Goal: Task Accomplishment & Management: Use online tool/utility

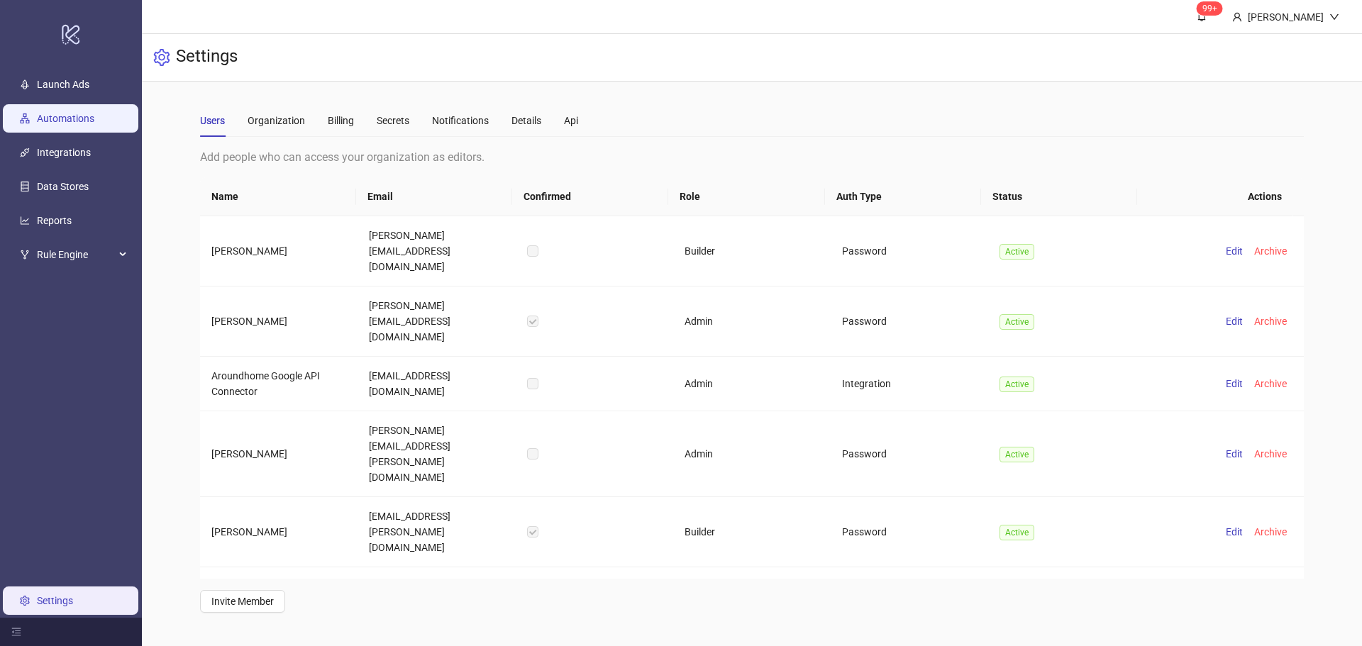
click at [94, 124] on link "Automations" at bounding box center [65, 118] width 57 height 11
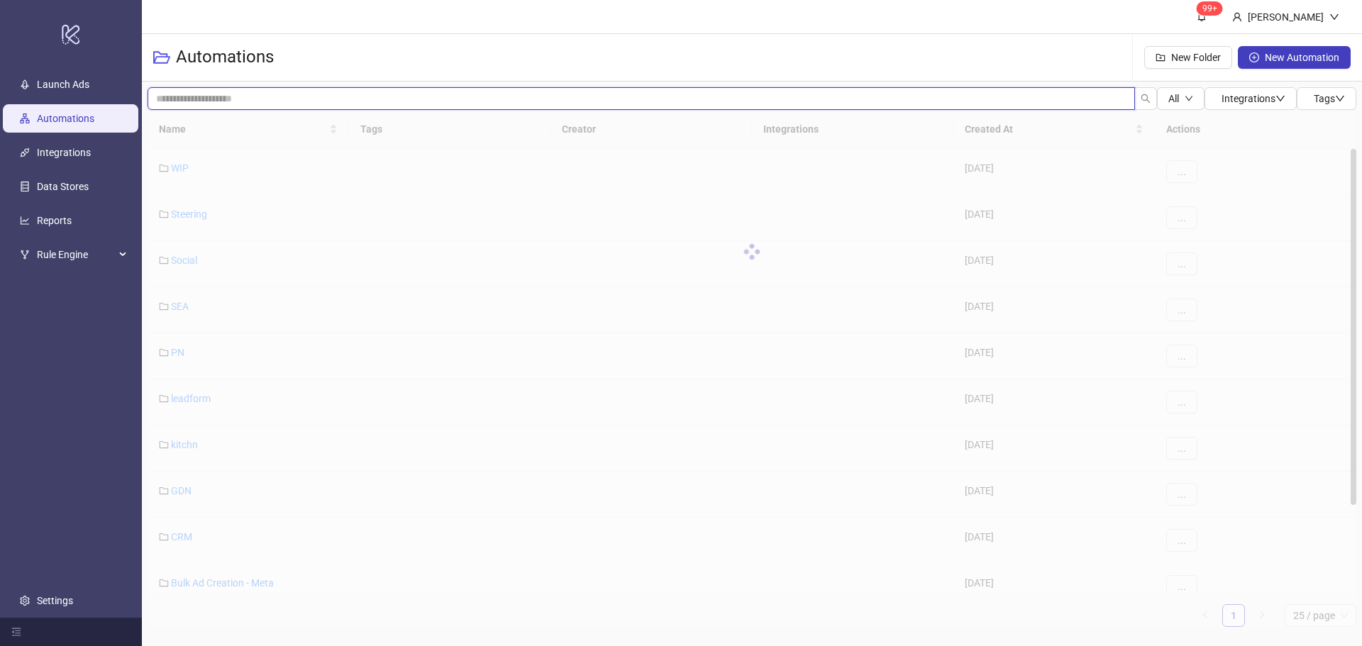
click at [201, 103] on input "search" at bounding box center [642, 98] width 988 height 23
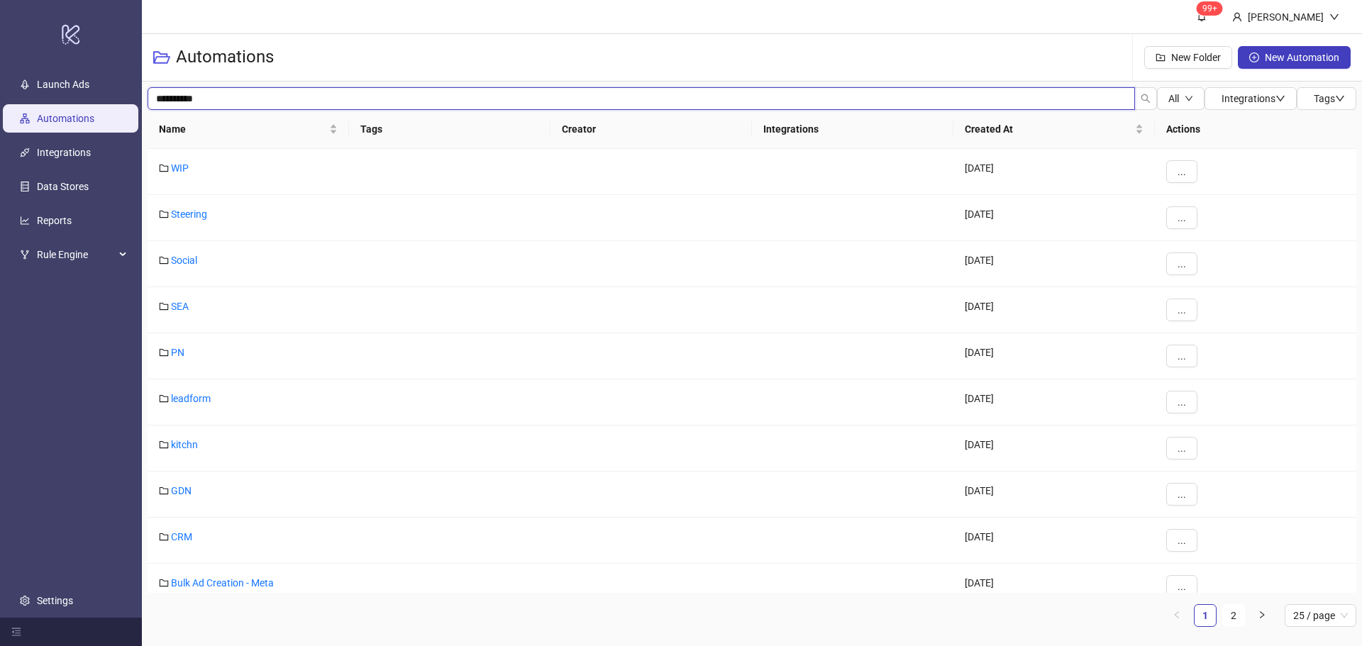
type input "**********"
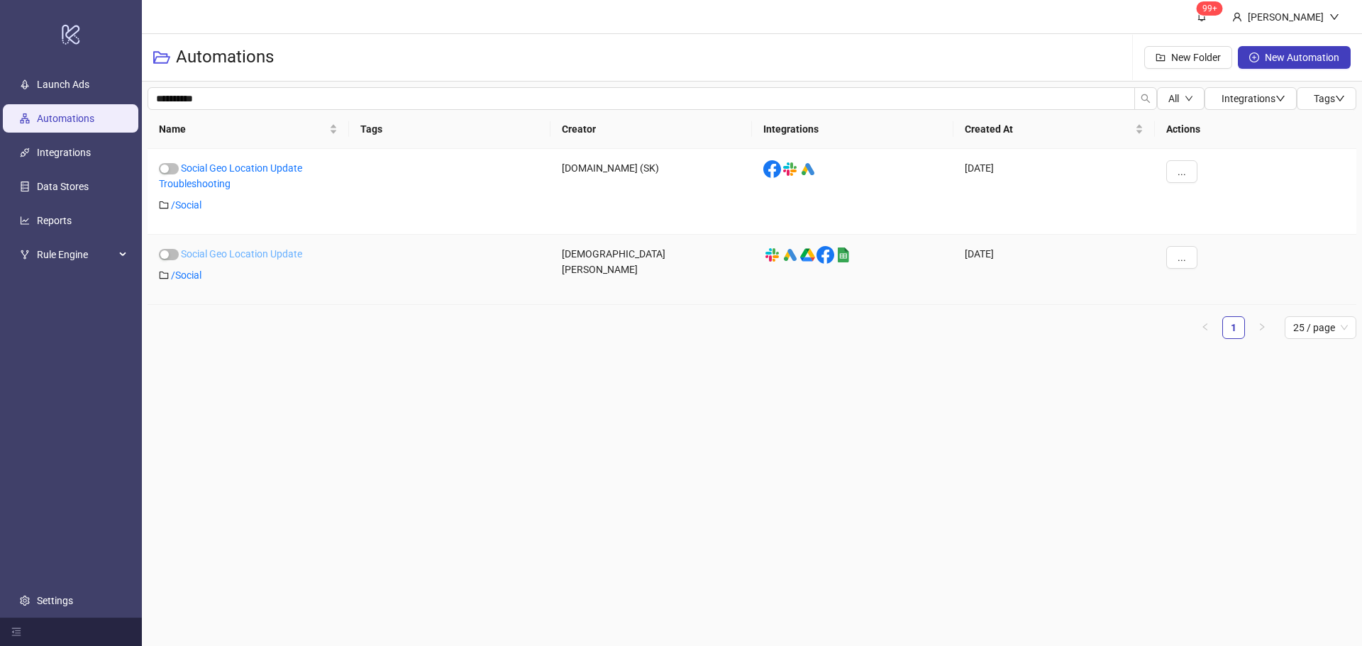
click at [207, 253] on link "Social Geo Location Update" at bounding box center [241, 253] width 121 height 11
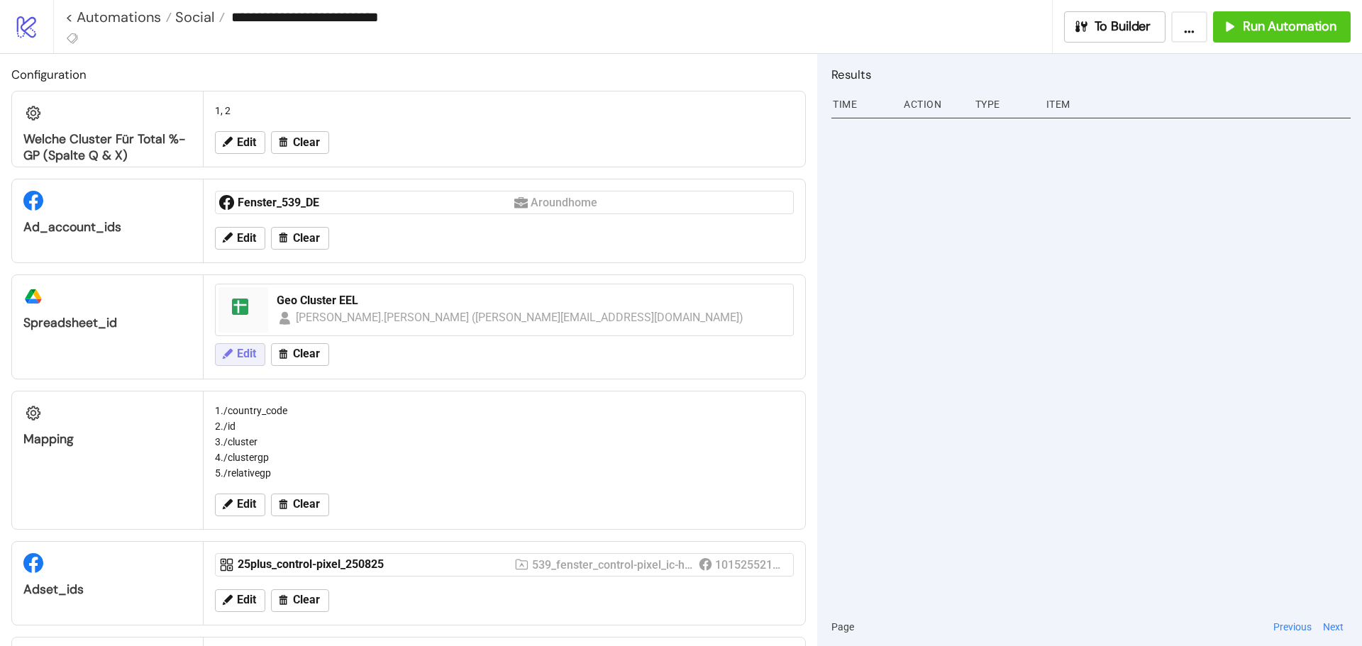
click at [241, 355] on span "Edit" at bounding box center [246, 354] width 19 height 13
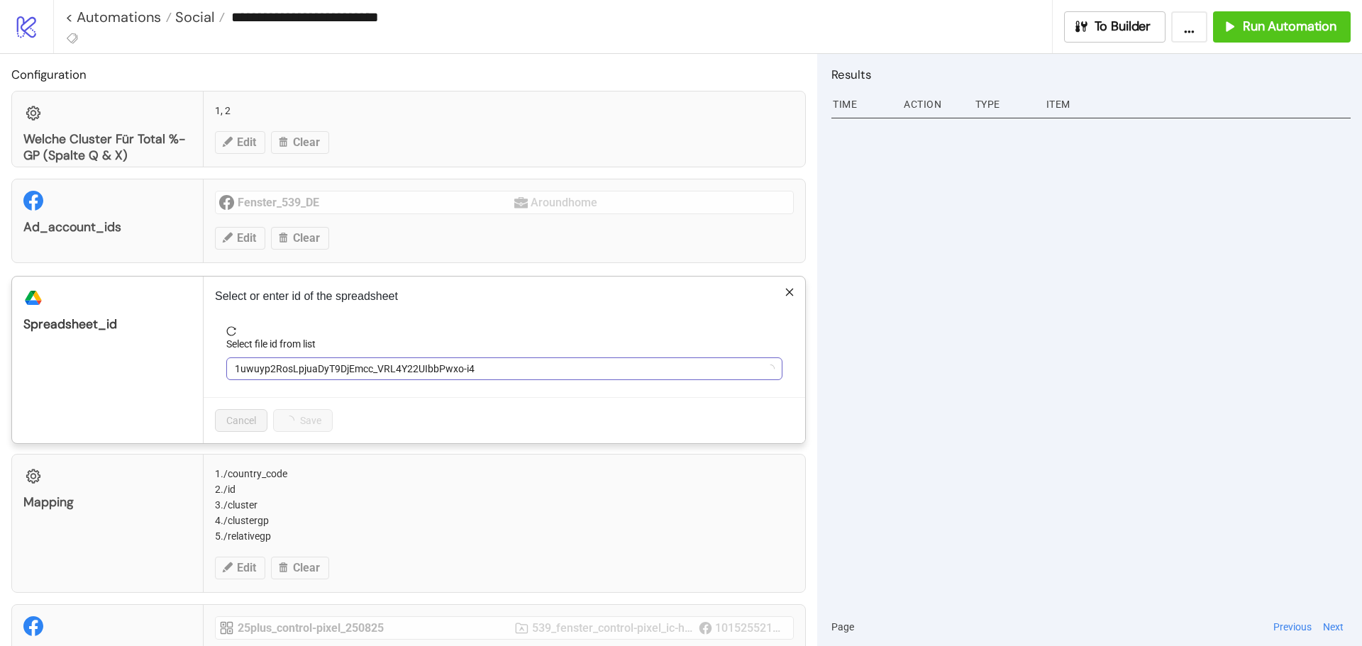
click at [299, 366] on span "1uwuyp2RosLpjuaDyT9DjEmcc_VRL4Y22UIbbPwxo-i4" at bounding box center [504, 368] width 539 height 21
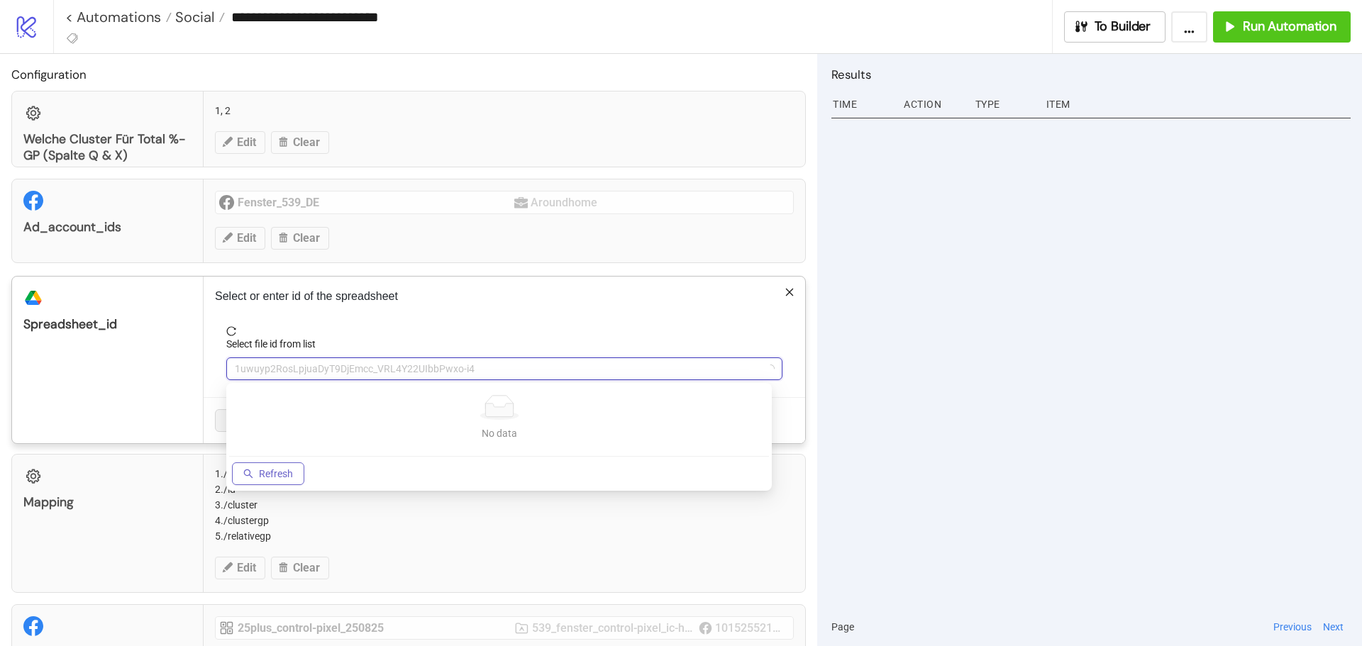
click at [287, 473] on span "Refresh" at bounding box center [276, 473] width 34 height 11
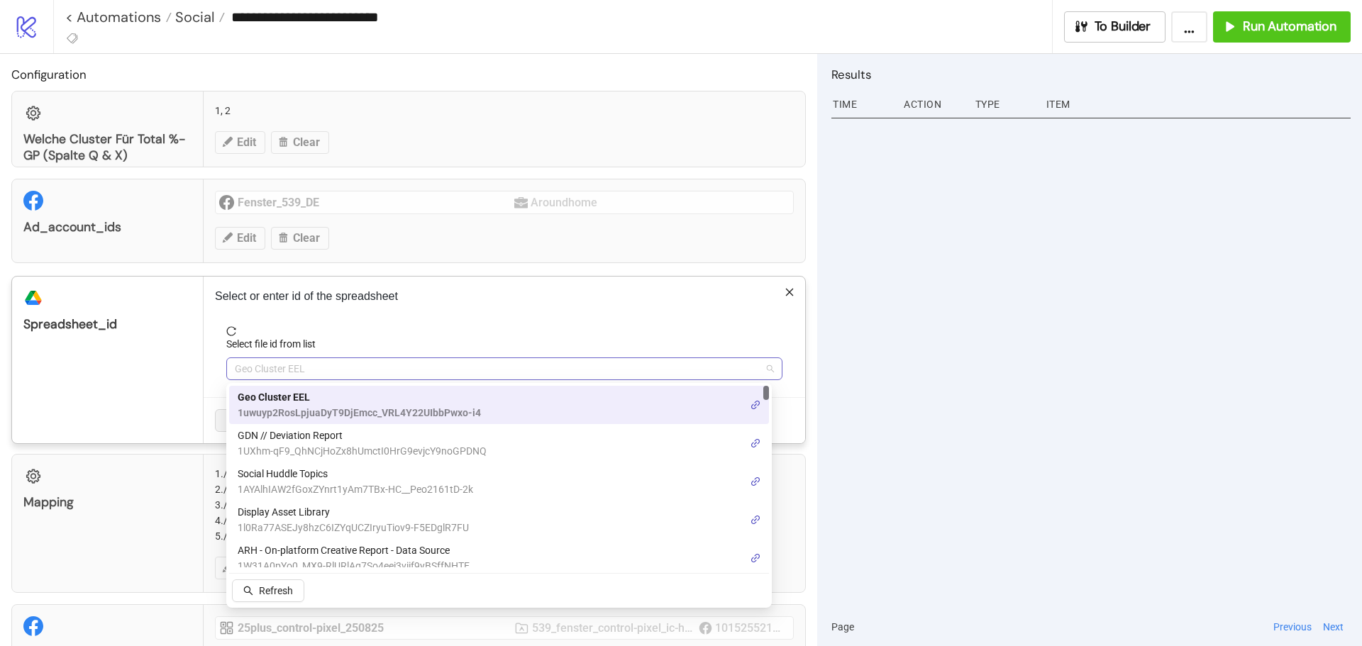
click at [295, 375] on span "Geo Cluster EEL" at bounding box center [504, 368] width 539 height 21
type input "***"
click at [307, 369] on span "Geo Cluster EEL" at bounding box center [504, 368] width 539 height 21
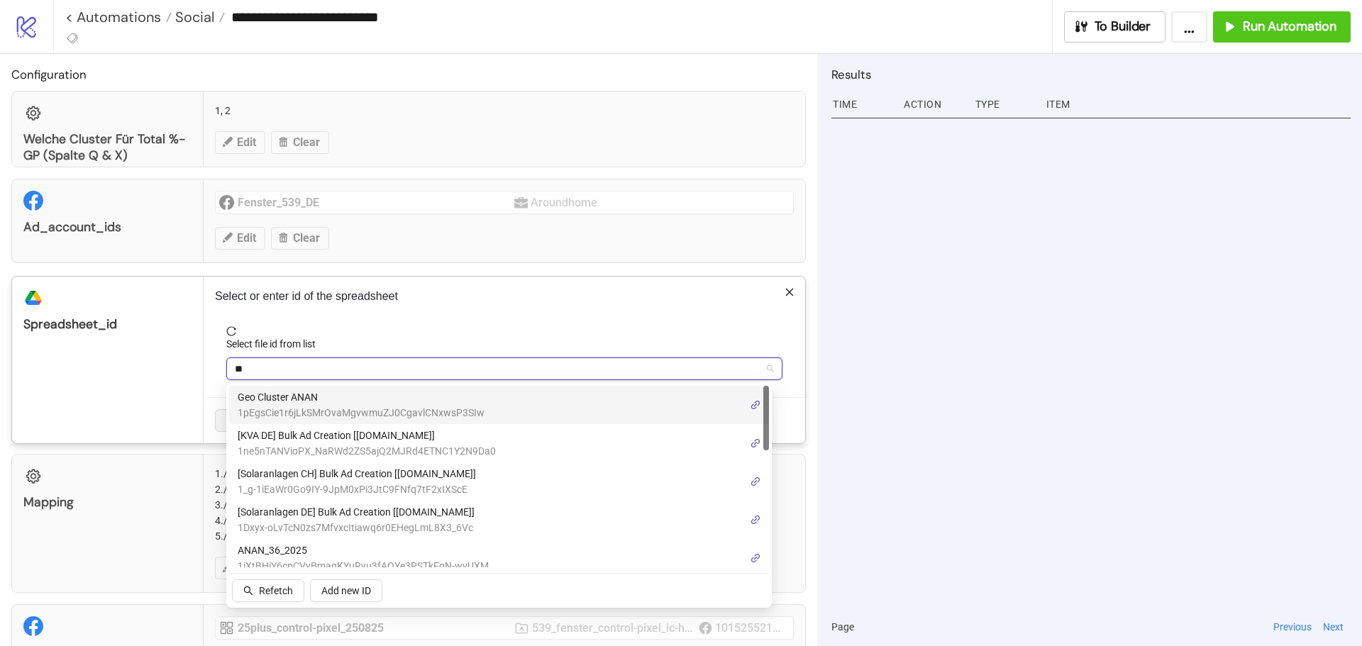
type input "***"
click at [309, 401] on span "Geo Cluster ANAN" at bounding box center [361, 398] width 247 height 16
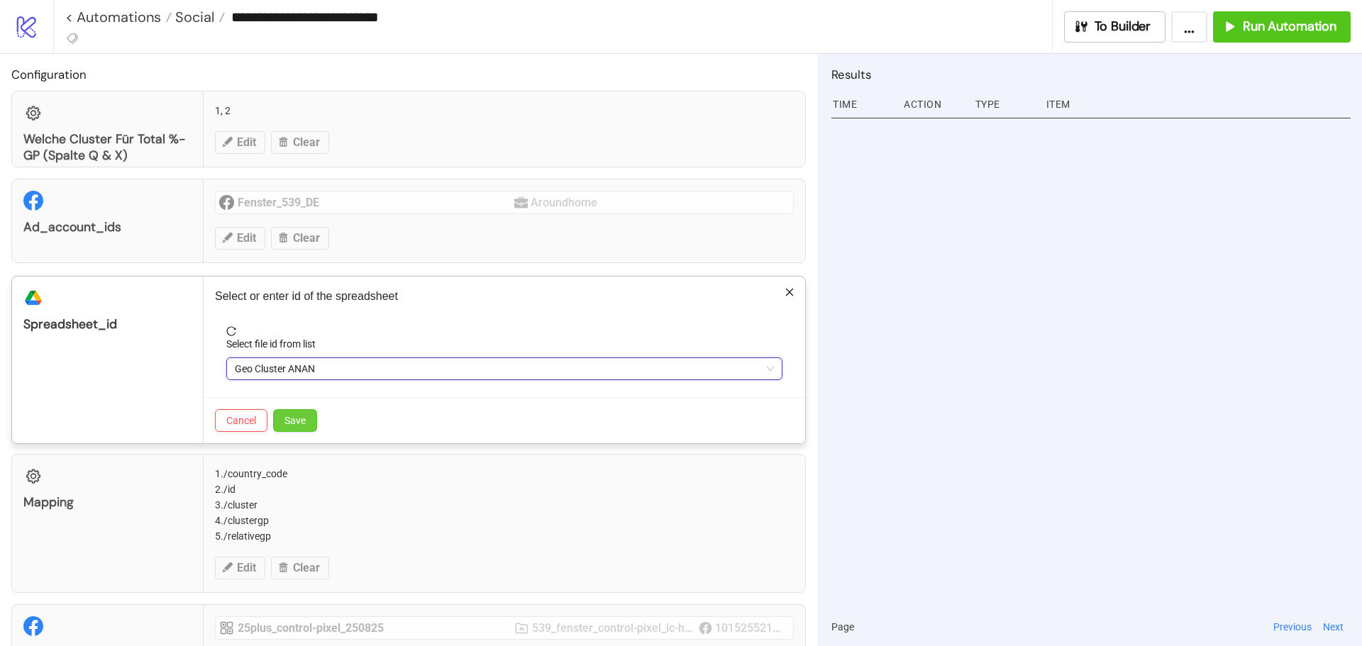
click at [299, 424] on span "Save" at bounding box center [295, 420] width 21 height 11
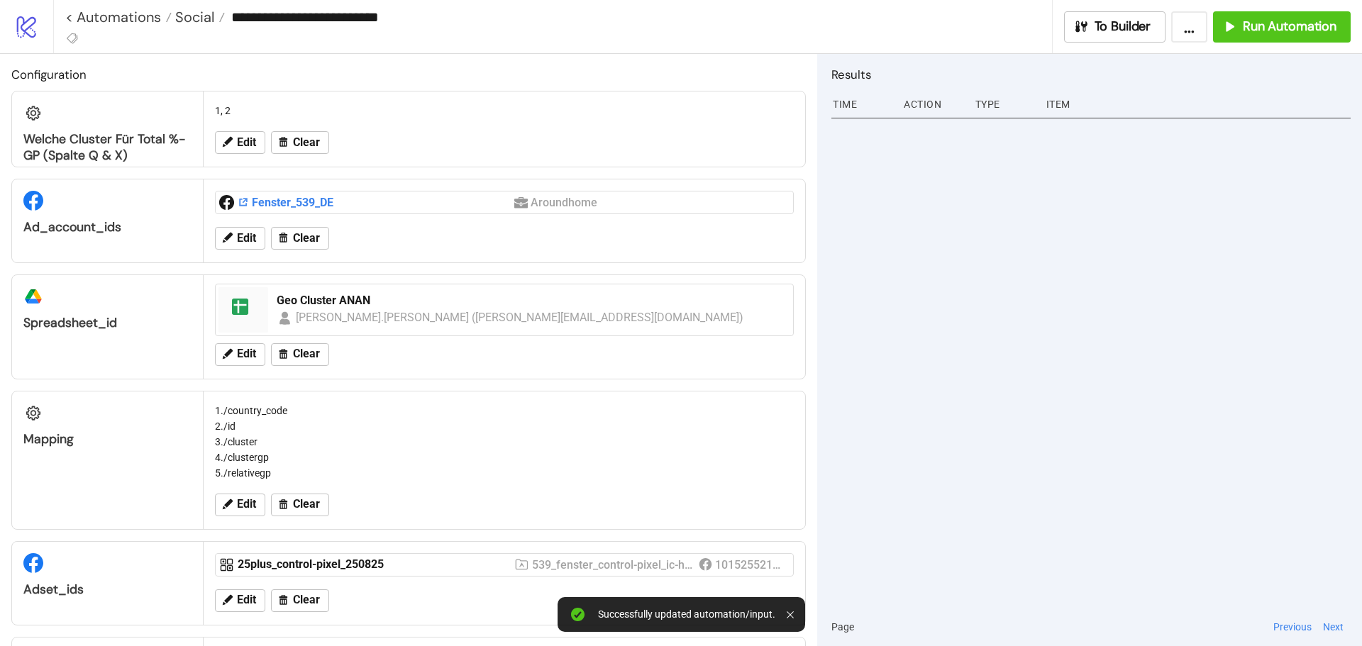
click at [268, 204] on div "Fenster_539_DE" at bounding box center [376, 203] width 277 height 16
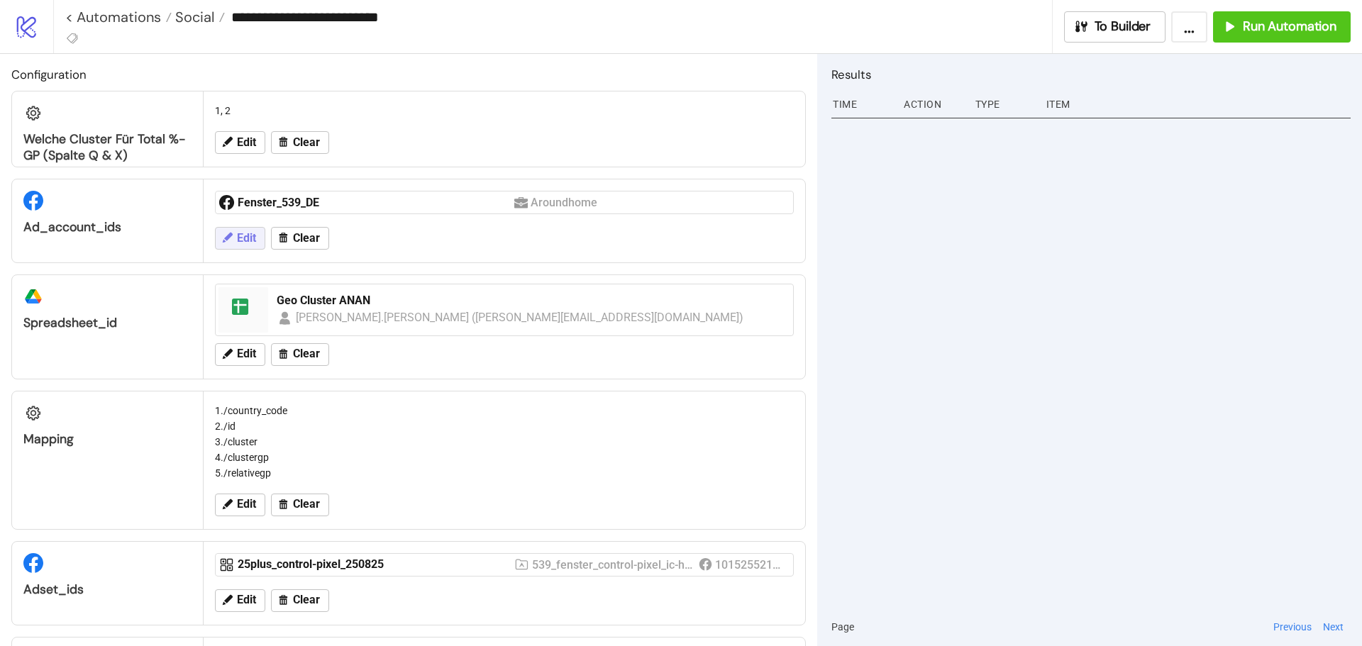
click at [252, 244] on span "Edit" at bounding box center [246, 238] width 19 height 13
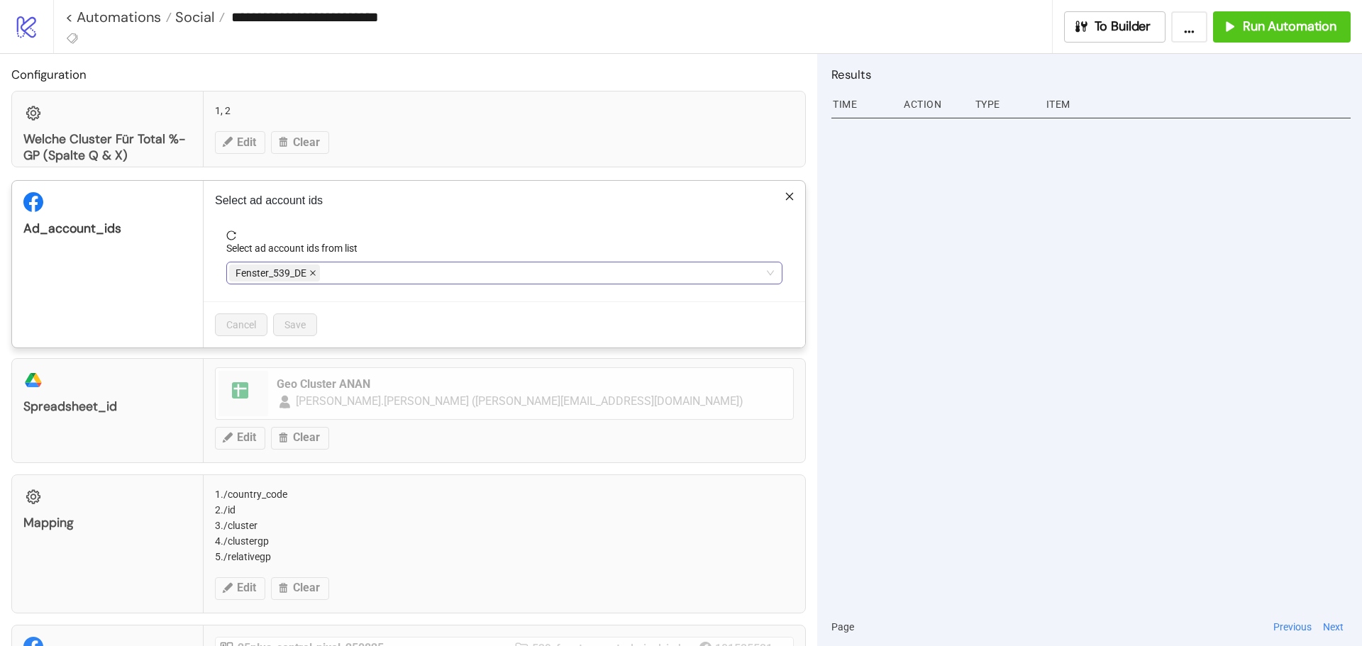
click at [316, 271] on icon "close" at bounding box center [312, 273] width 7 height 7
click at [316, 271] on div at bounding box center [497, 273] width 536 height 20
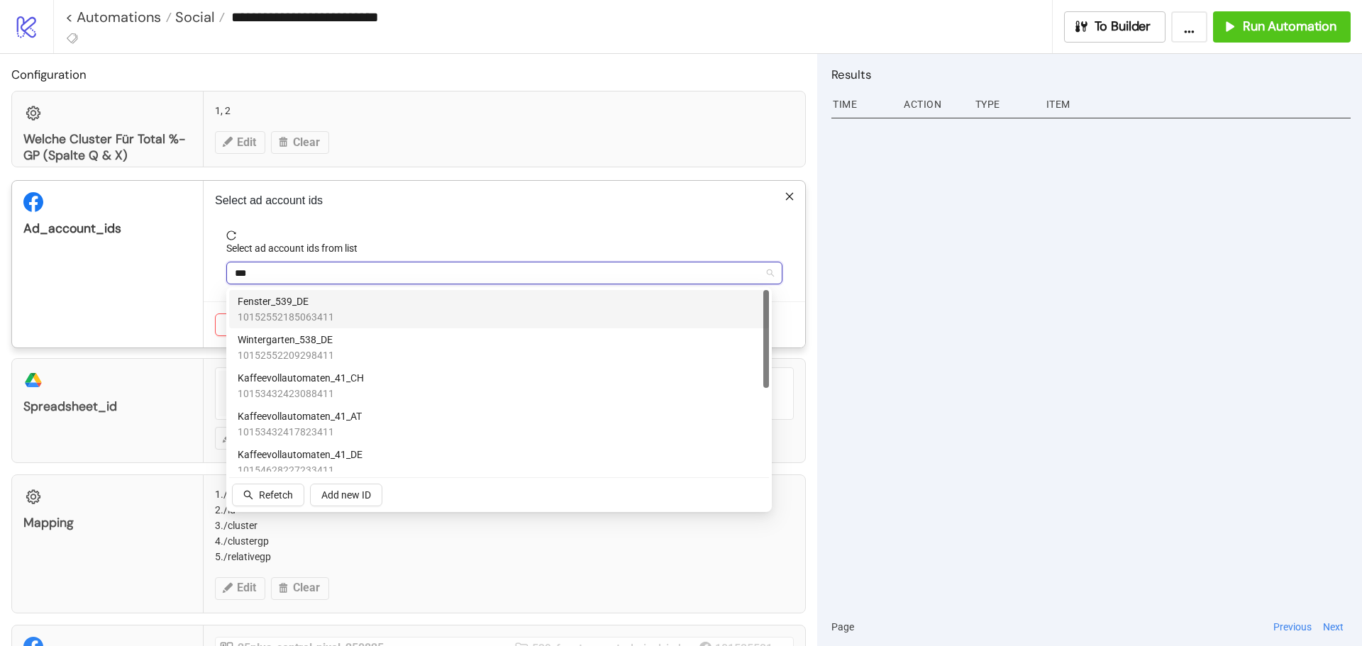
type input "****"
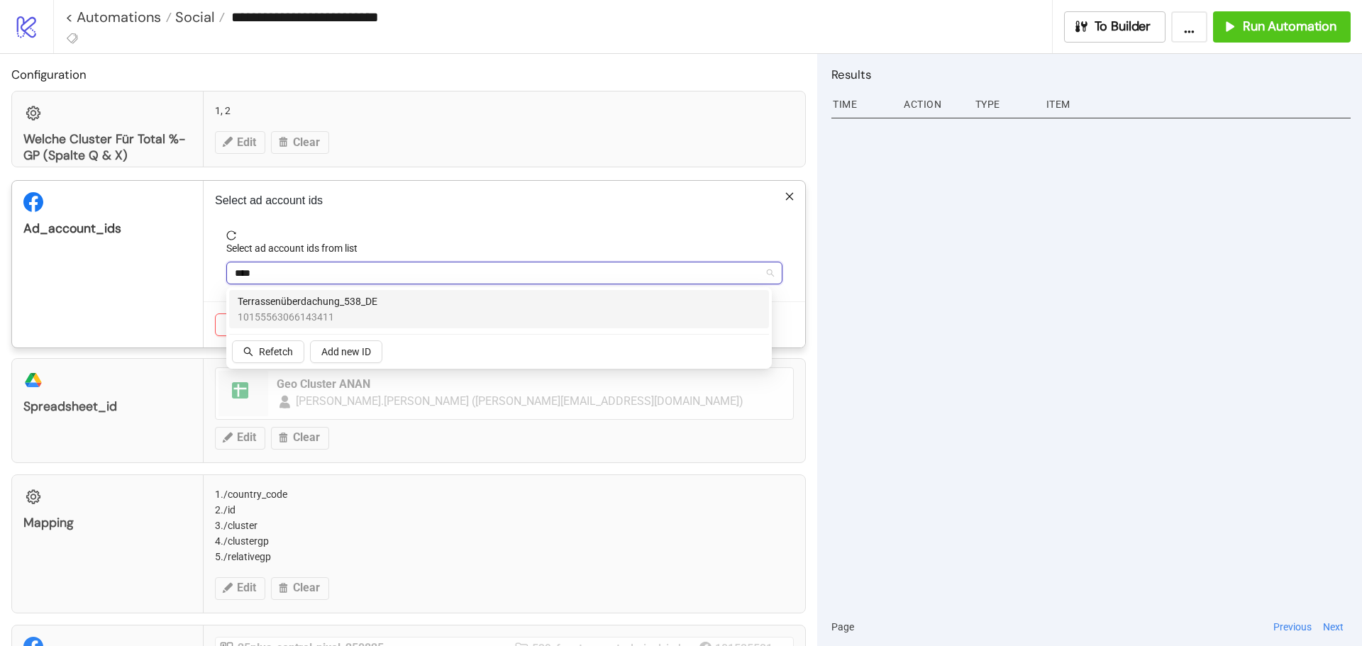
click at [335, 307] on span "Terrassenüberdachung_538_DE" at bounding box center [308, 302] width 140 height 16
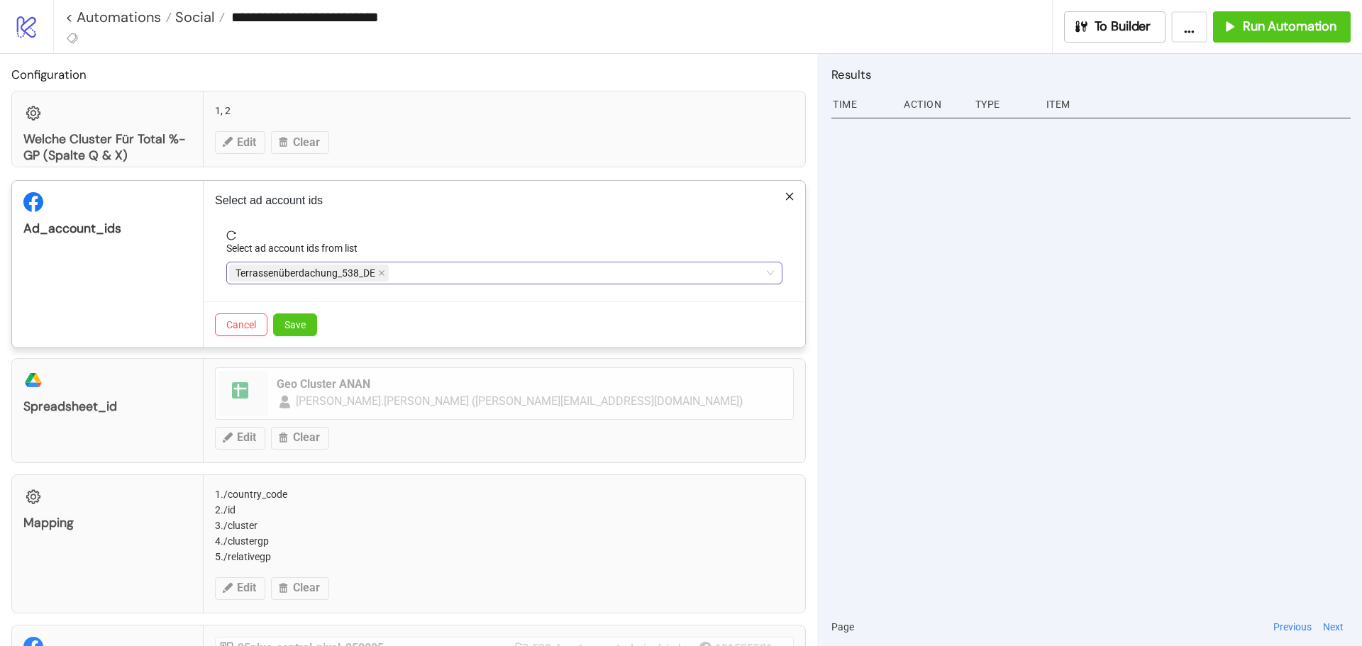
click at [462, 236] on span "reload" at bounding box center [504, 236] width 556 height 10
click at [304, 329] on span "Save" at bounding box center [295, 324] width 21 height 11
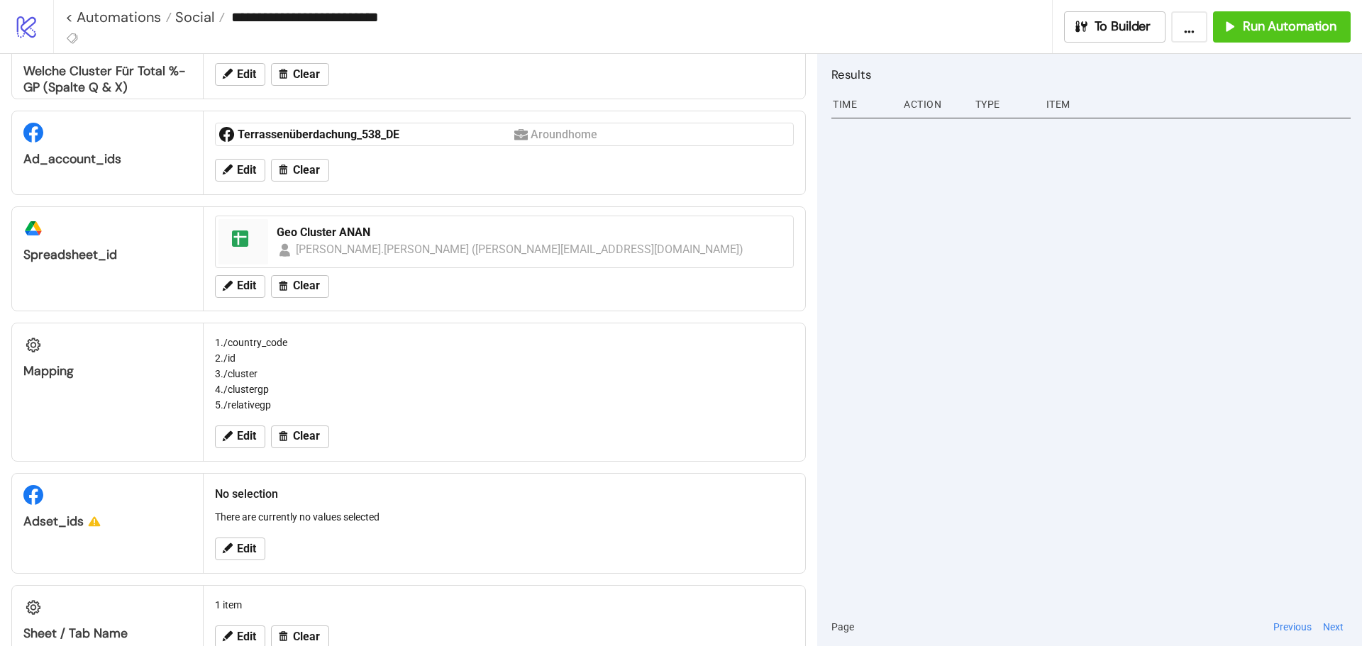
scroll to position [106, 0]
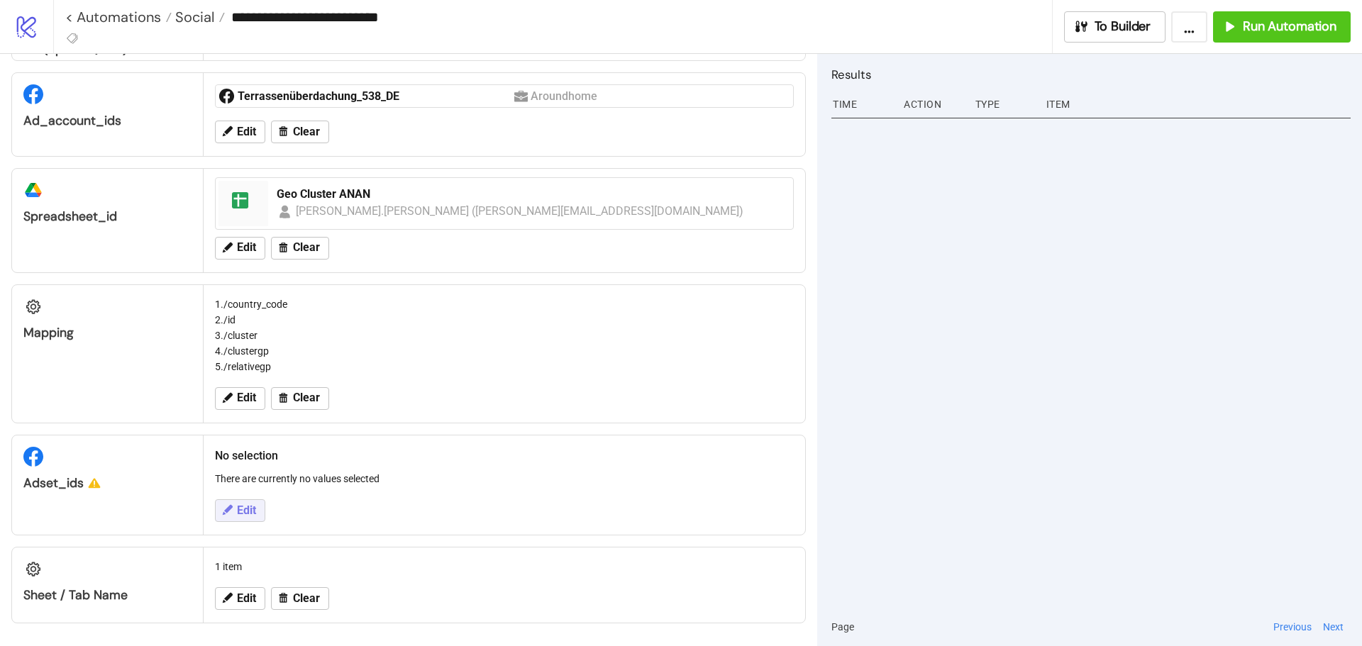
click at [250, 503] on button "Edit" at bounding box center [240, 511] width 50 height 23
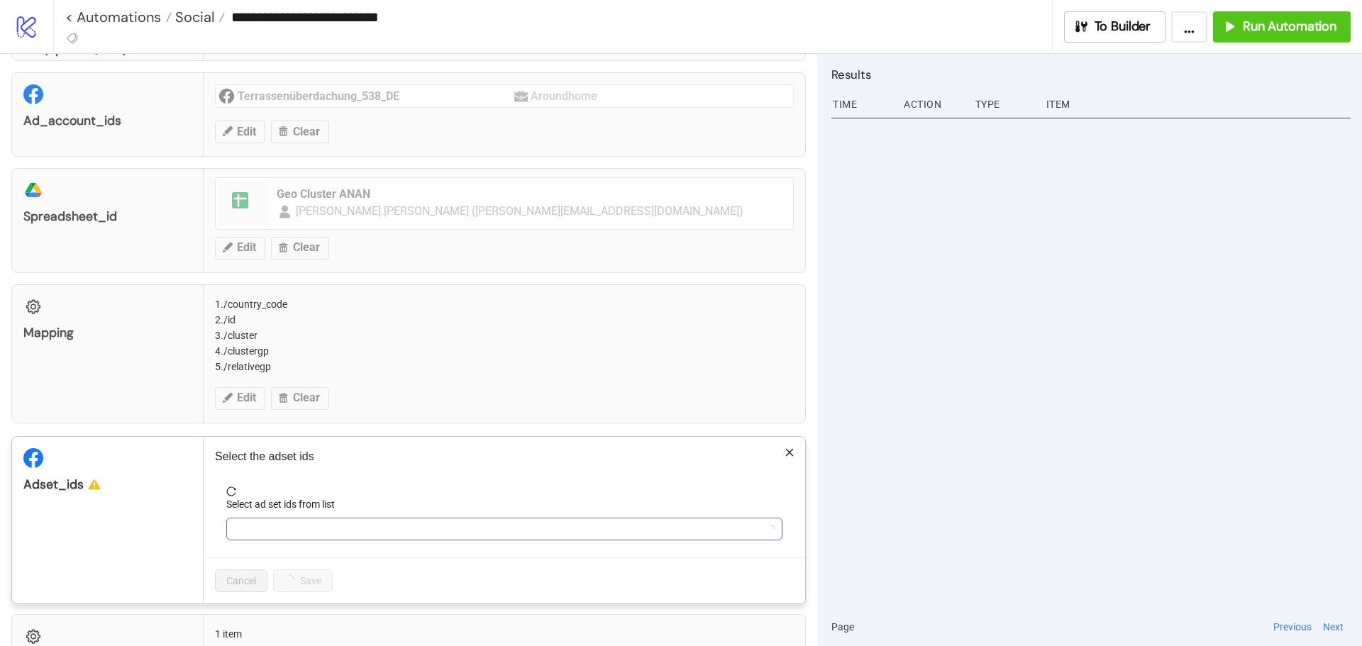
click at [255, 533] on div at bounding box center [497, 529] width 536 height 20
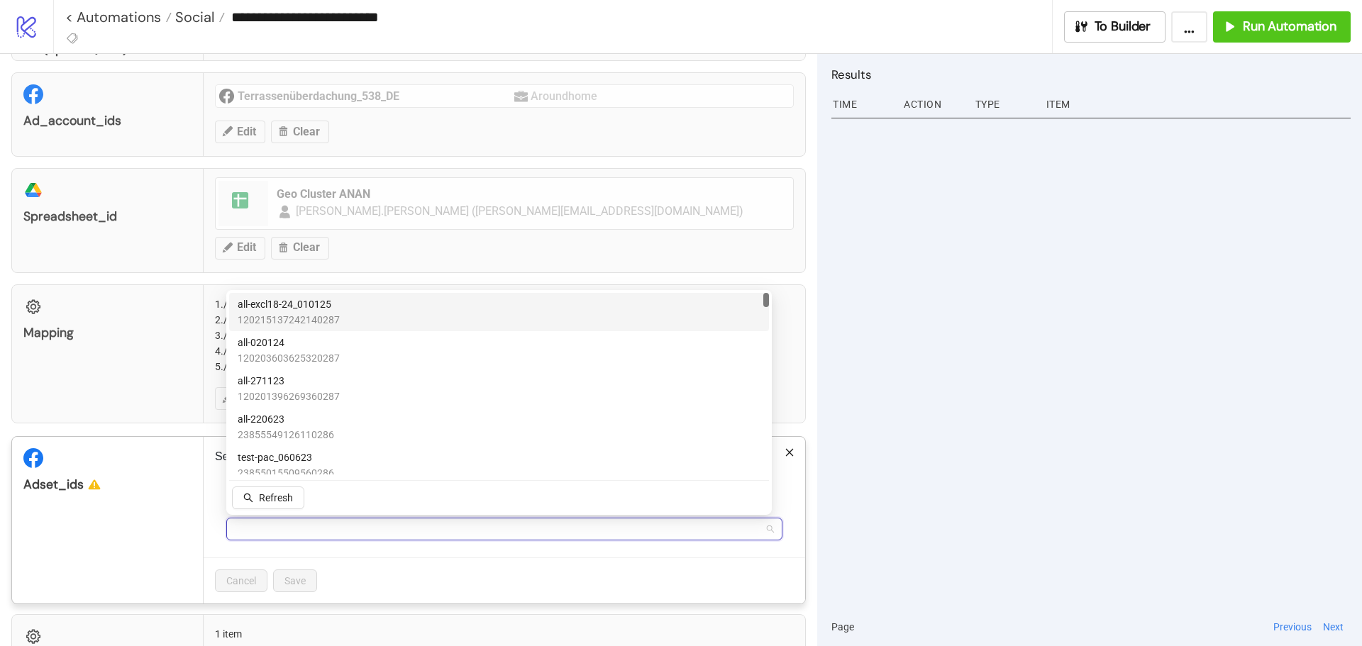
scroll to position [0, 0]
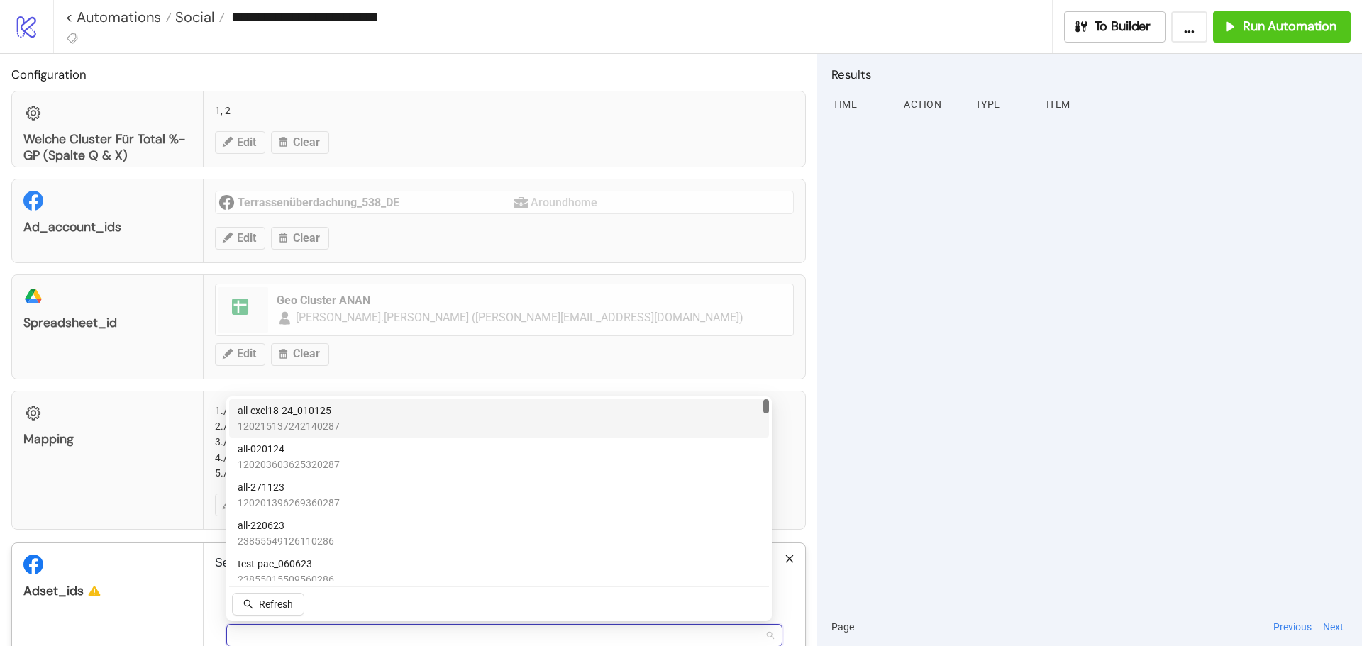
click at [351, 412] on div "all-excl18-24_010125 120215137242140287" at bounding box center [499, 418] width 523 height 31
click at [798, 427] on div "Configuration Welche Cluster für Total %-GP (Spalte Q & X) 1, 2 Edit Clear ad_a…" at bounding box center [408, 350] width 817 height 592
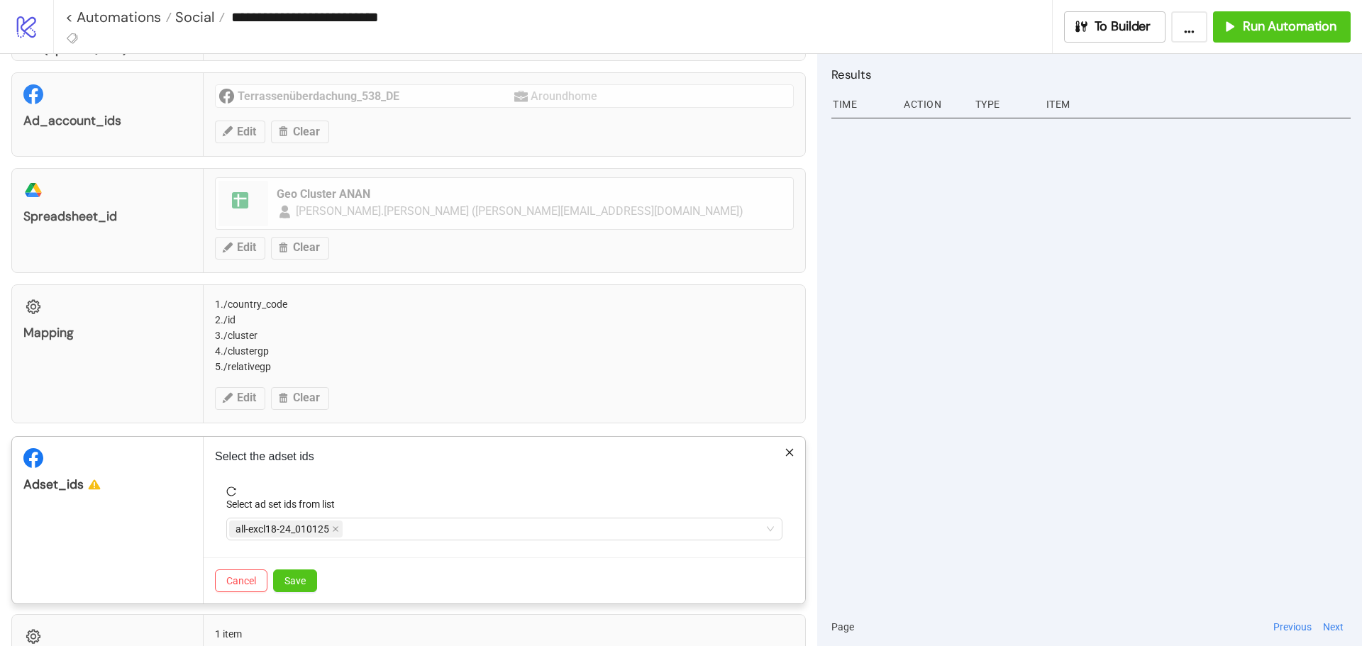
scroll to position [108, 0]
click at [307, 583] on button "Save" at bounding box center [295, 579] width 44 height 23
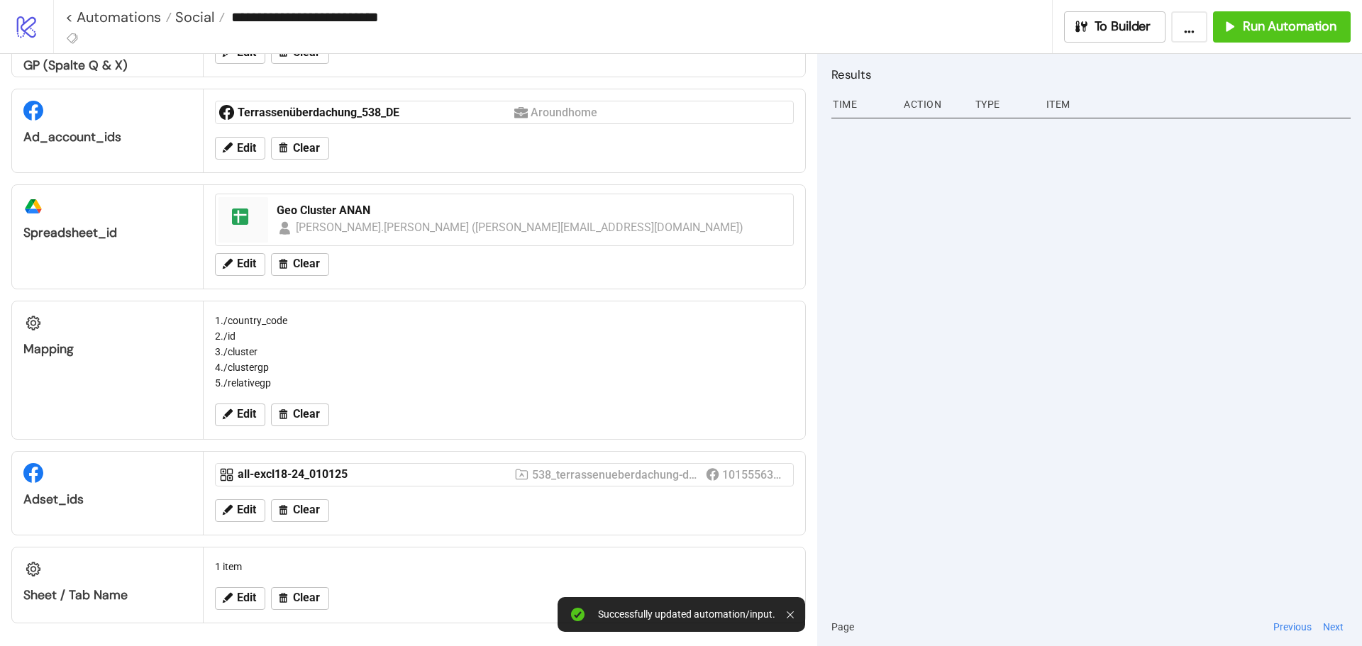
scroll to position [90, 0]
click at [255, 599] on span "Edit" at bounding box center [246, 598] width 19 height 13
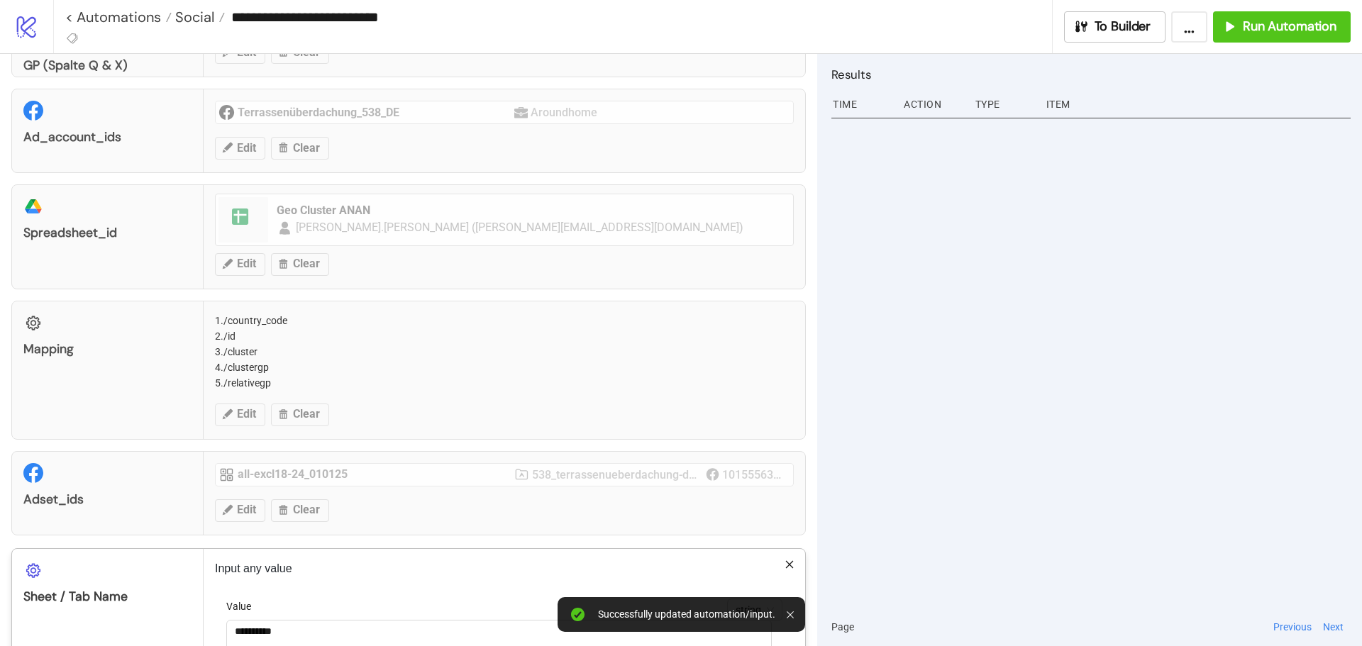
scroll to position [187, 0]
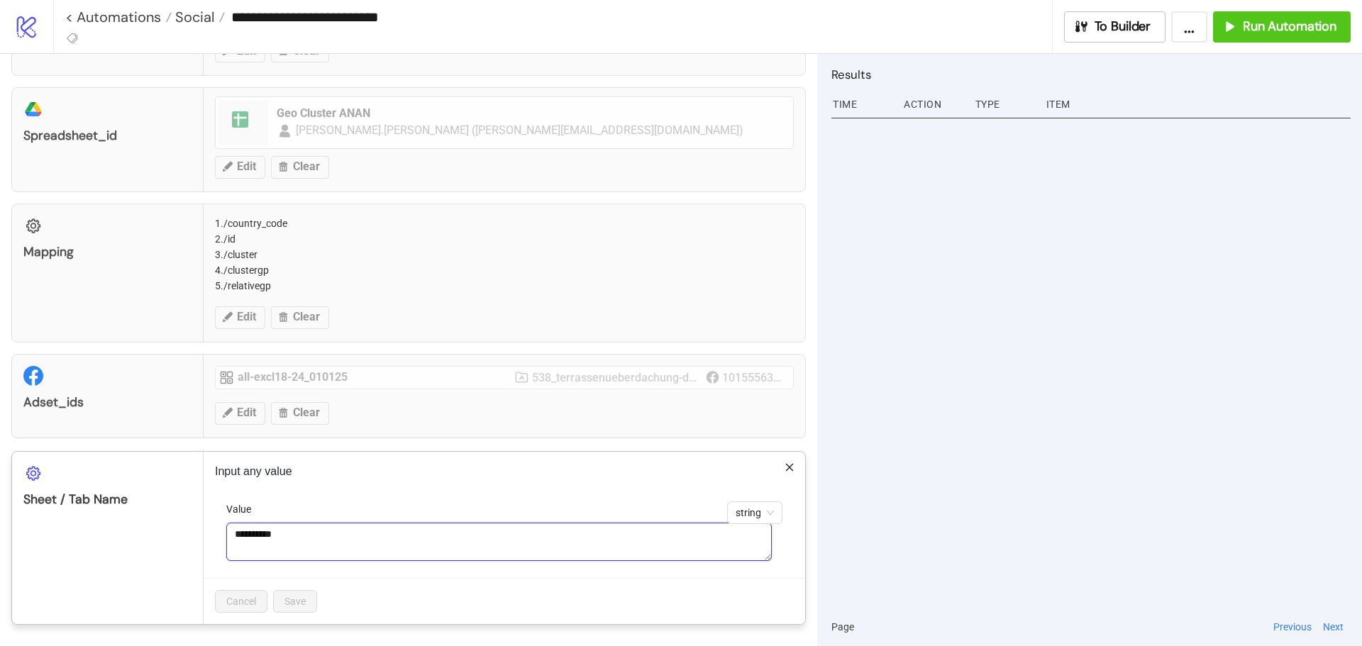
click at [312, 536] on textarea "**********" at bounding box center [499, 542] width 546 height 38
paste textarea "**********"
type textarea "**********"
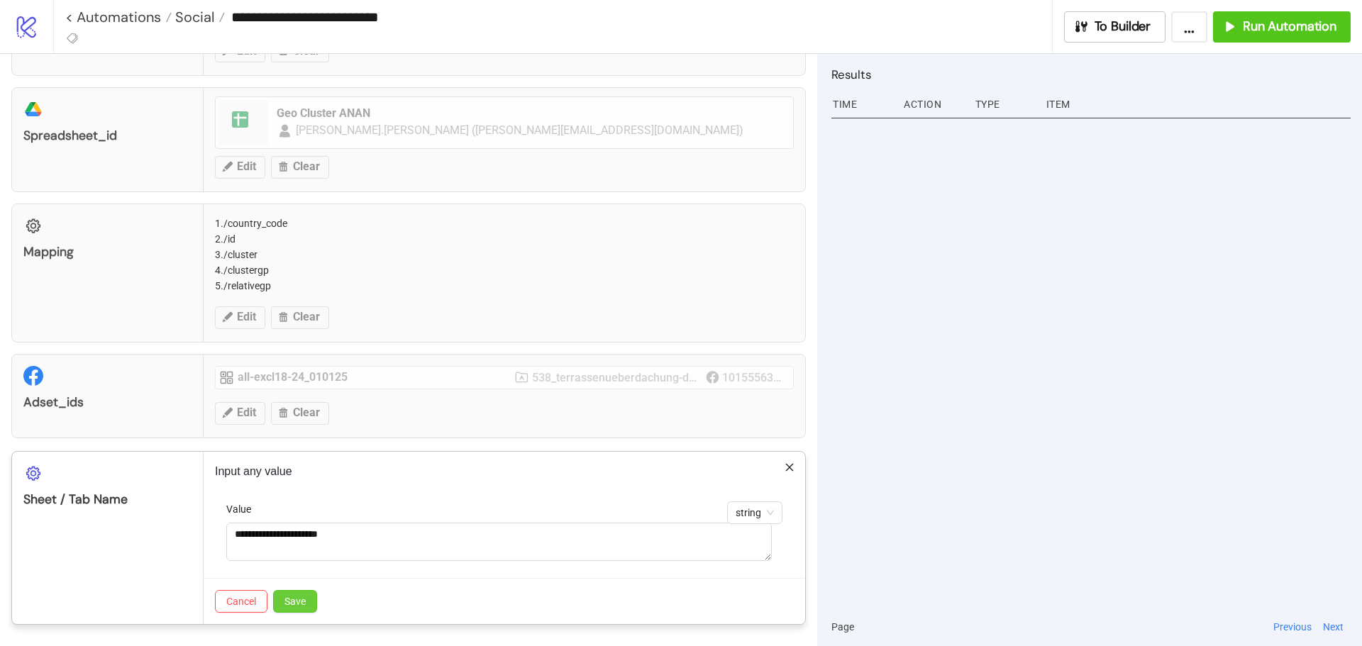
click at [301, 597] on span "Save" at bounding box center [295, 601] width 21 height 11
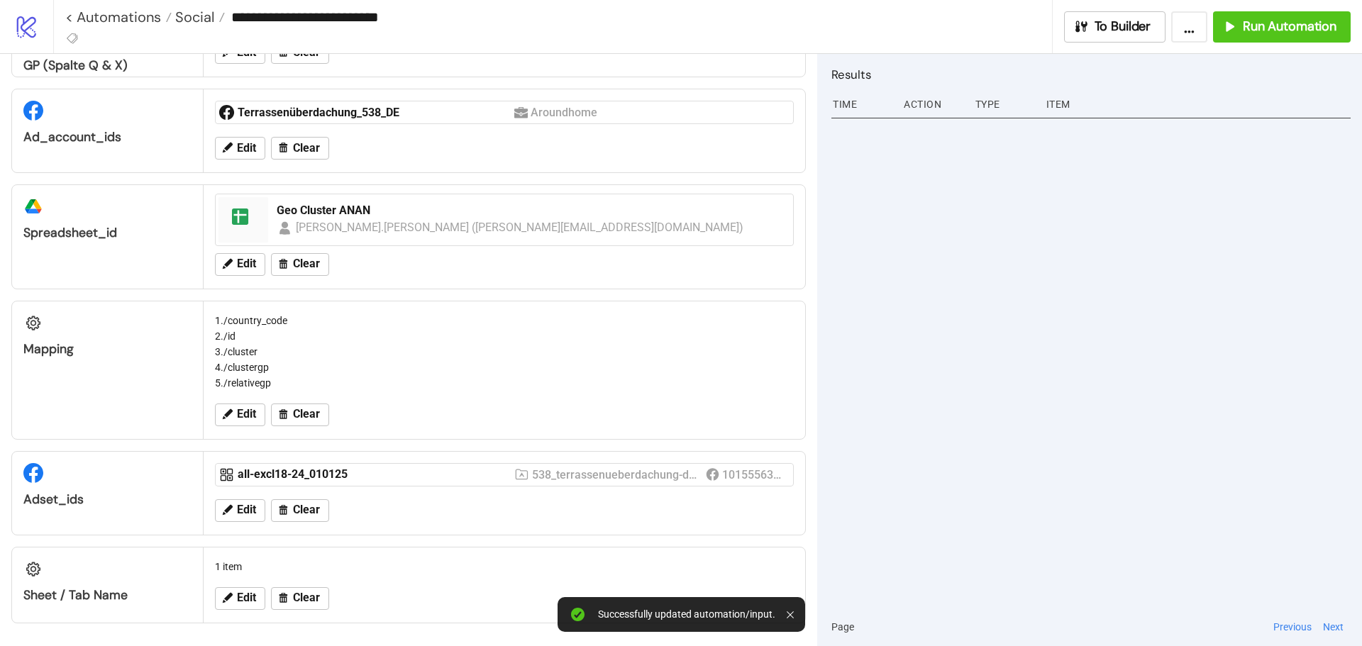
scroll to position [0, 0]
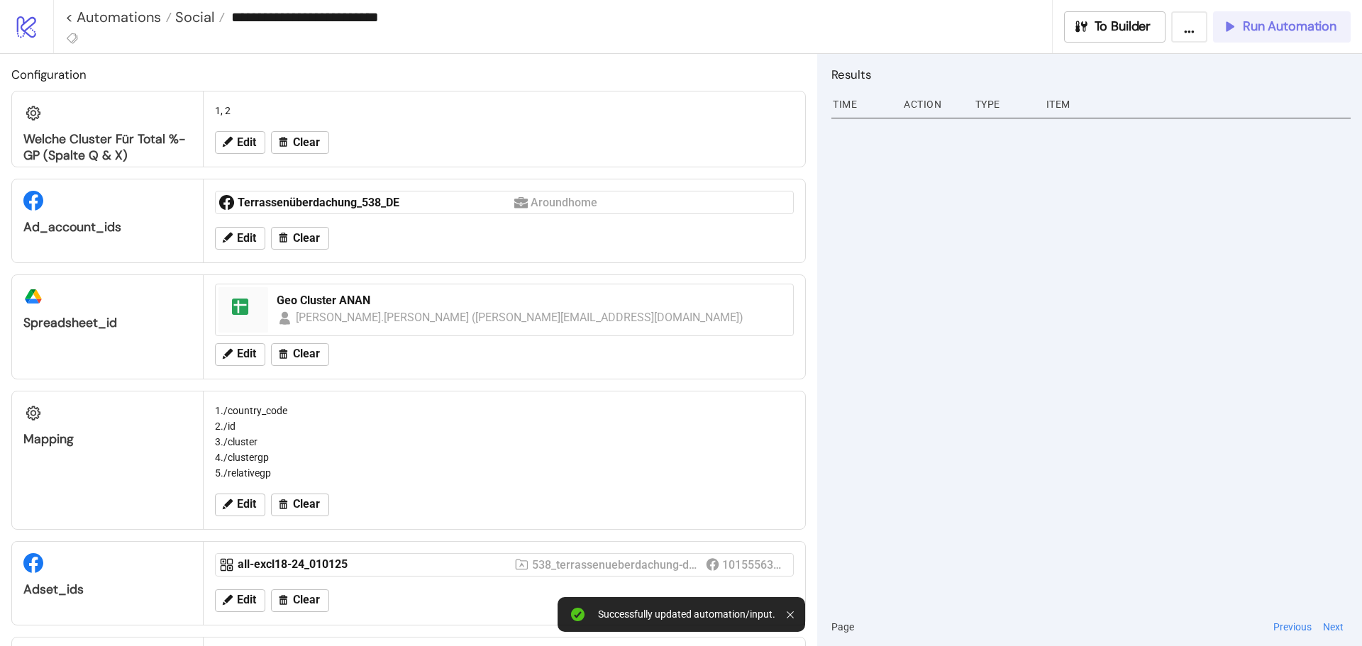
click at [1238, 26] on div "Run Automation" at bounding box center [1279, 26] width 115 height 16
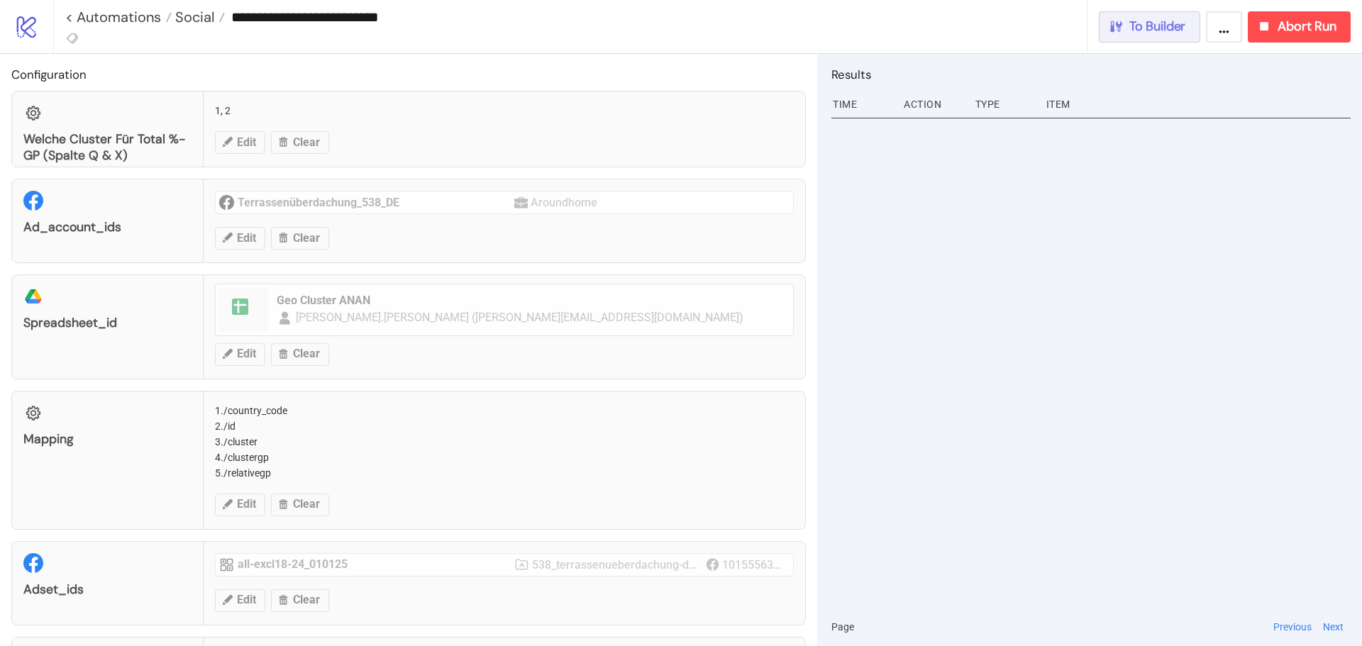
click at [1174, 28] on span "To Builder" at bounding box center [1158, 26] width 57 height 16
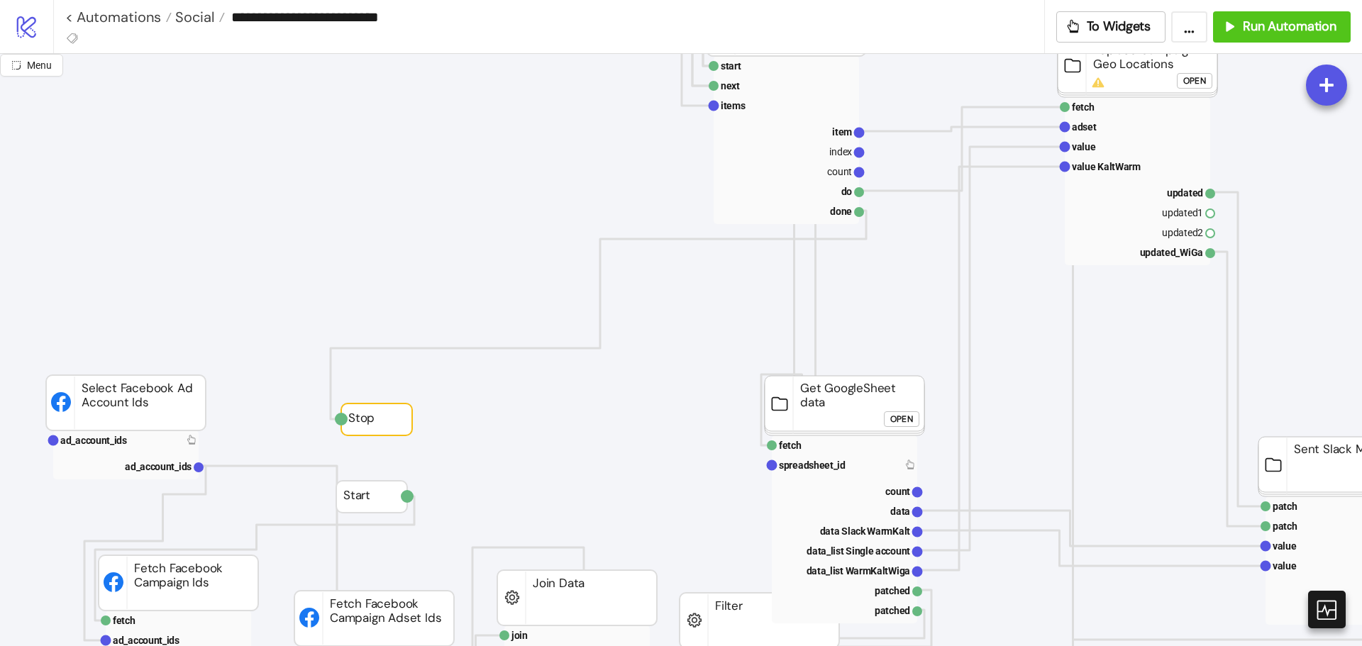
scroll to position [101, 0]
click at [1321, 608] on icon at bounding box center [1326, 609] width 25 height 25
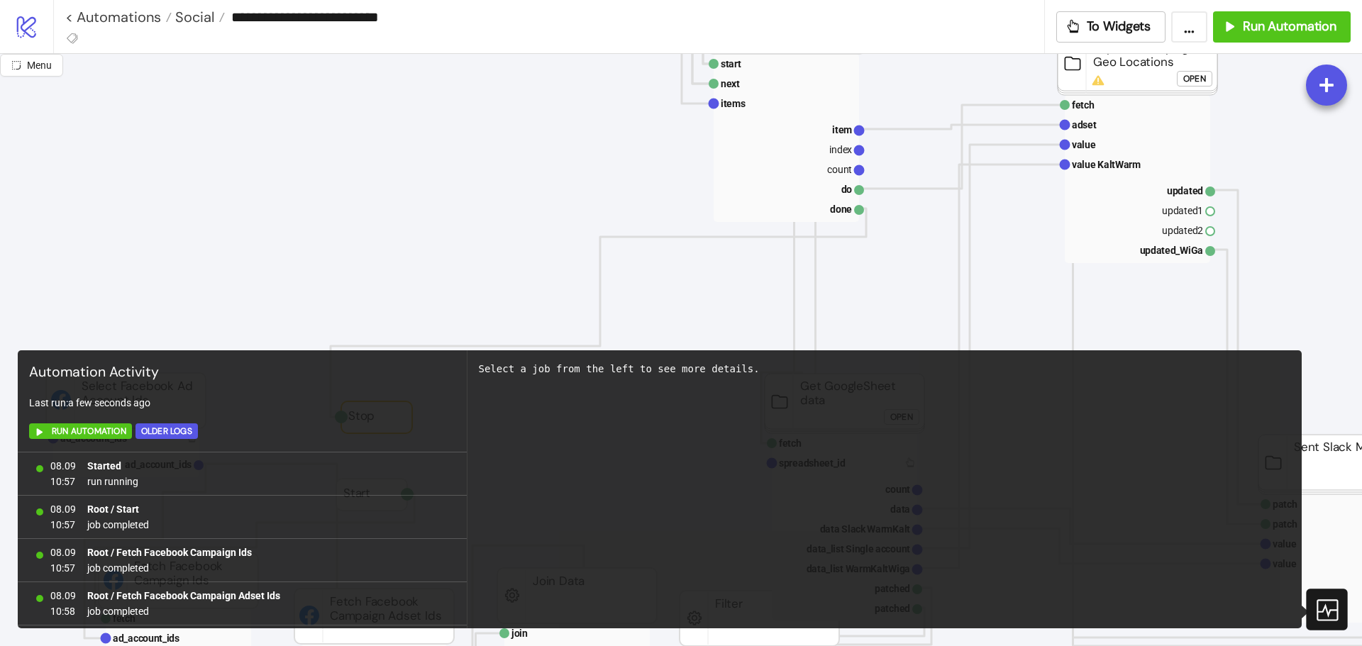
scroll to position [1382, 0]
click at [1338, 610] on icon at bounding box center [1326, 609] width 25 height 25
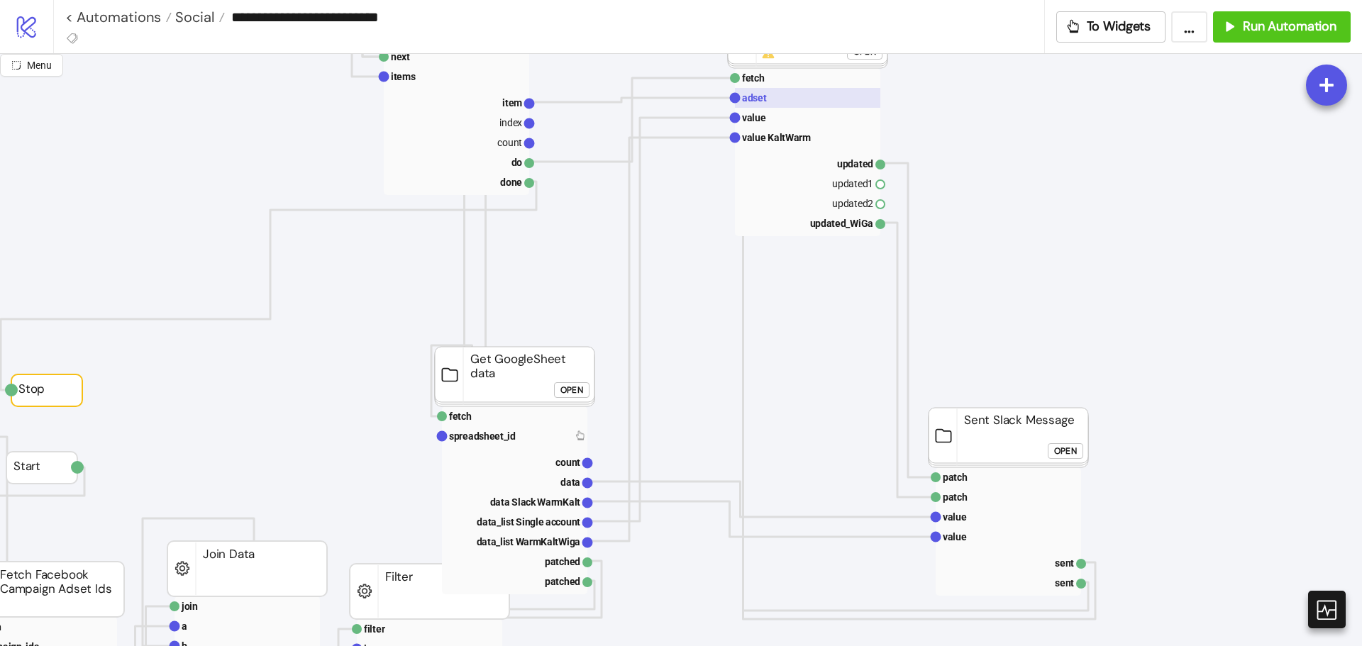
scroll to position [128, 329]
click at [586, 385] on button "Open" at bounding box center [572, 390] width 35 height 16
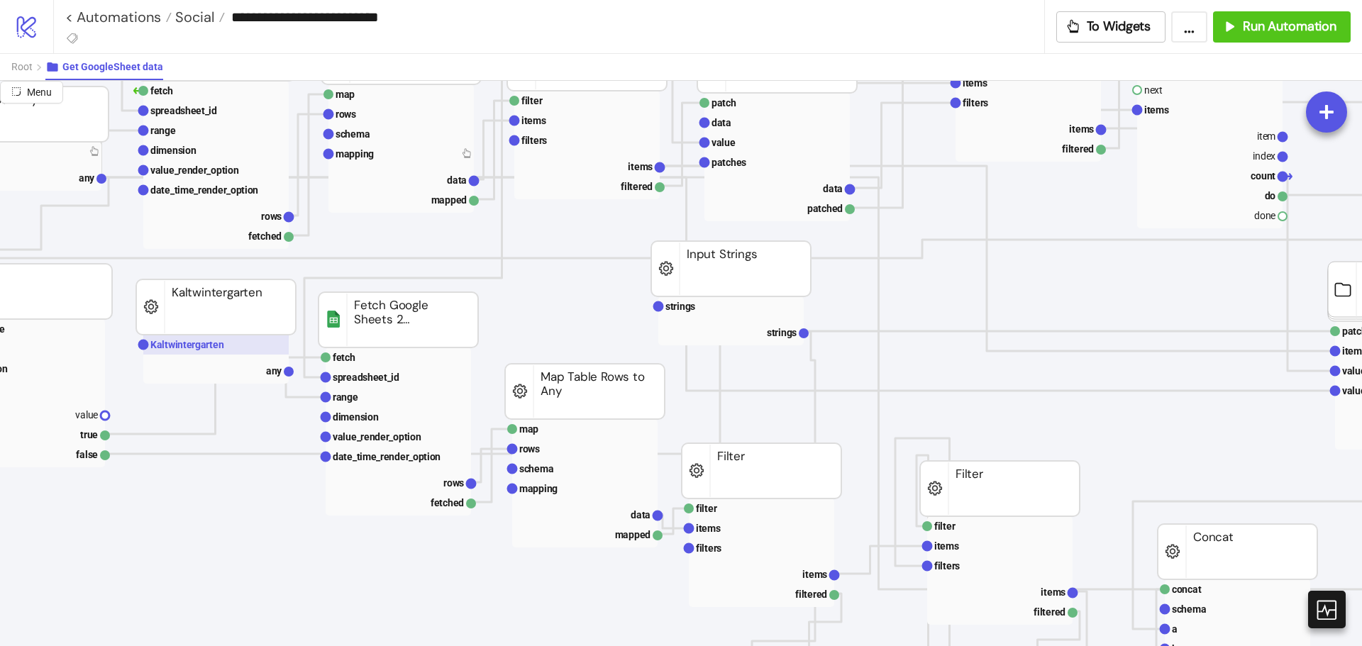
scroll to position [327, 0]
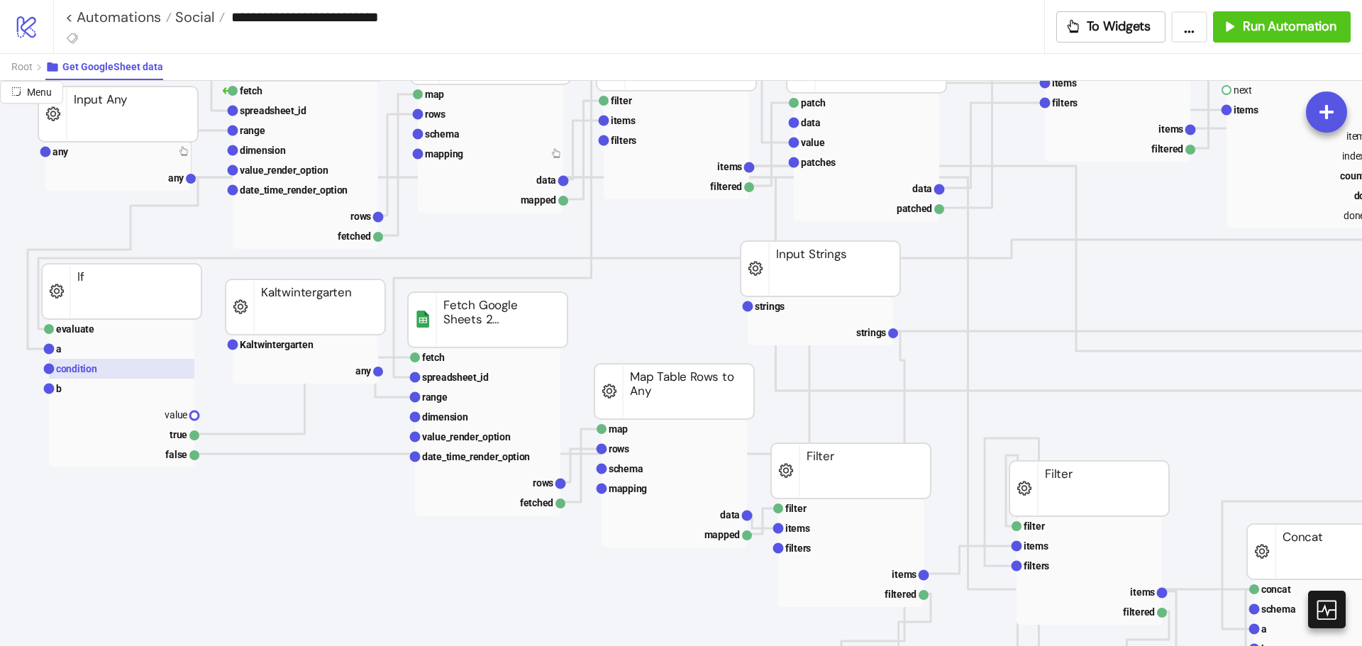
click at [133, 373] on rect at bounding box center [121, 369] width 145 height 20
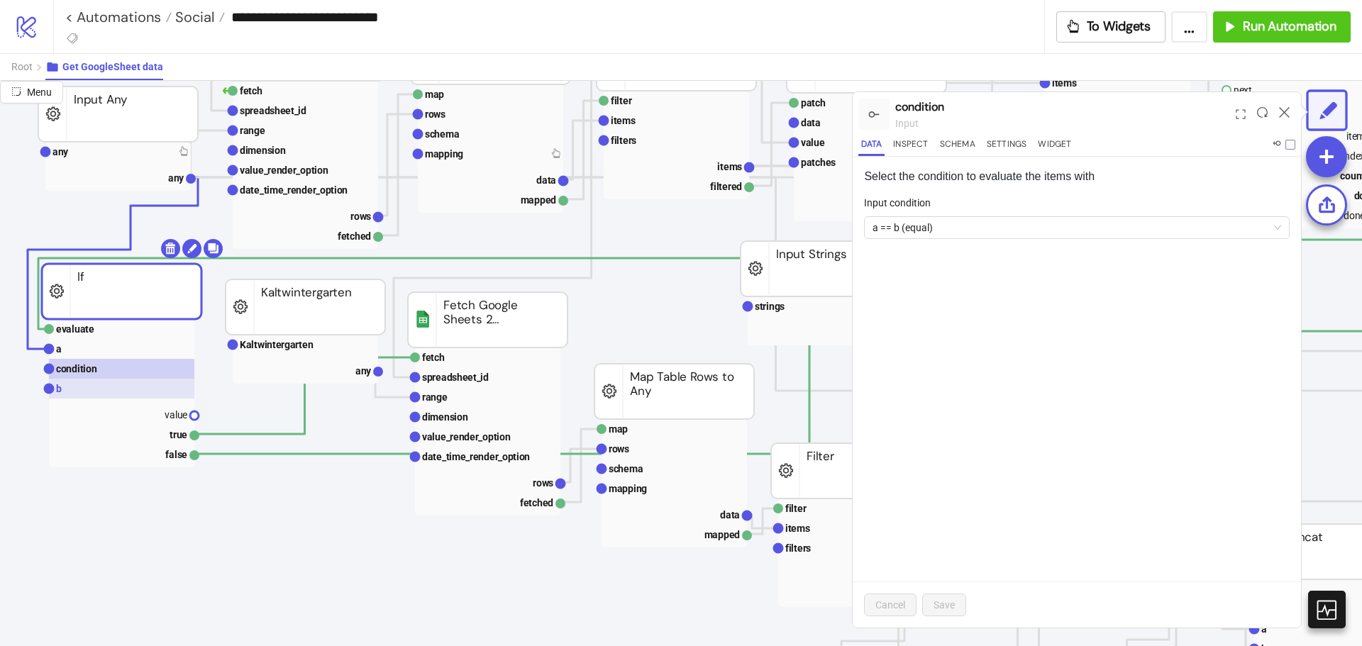
click at [124, 390] on rect at bounding box center [121, 389] width 145 height 20
click at [309, 342] on text "Kaltwintergarten" at bounding box center [277, 344] width 74 height 11
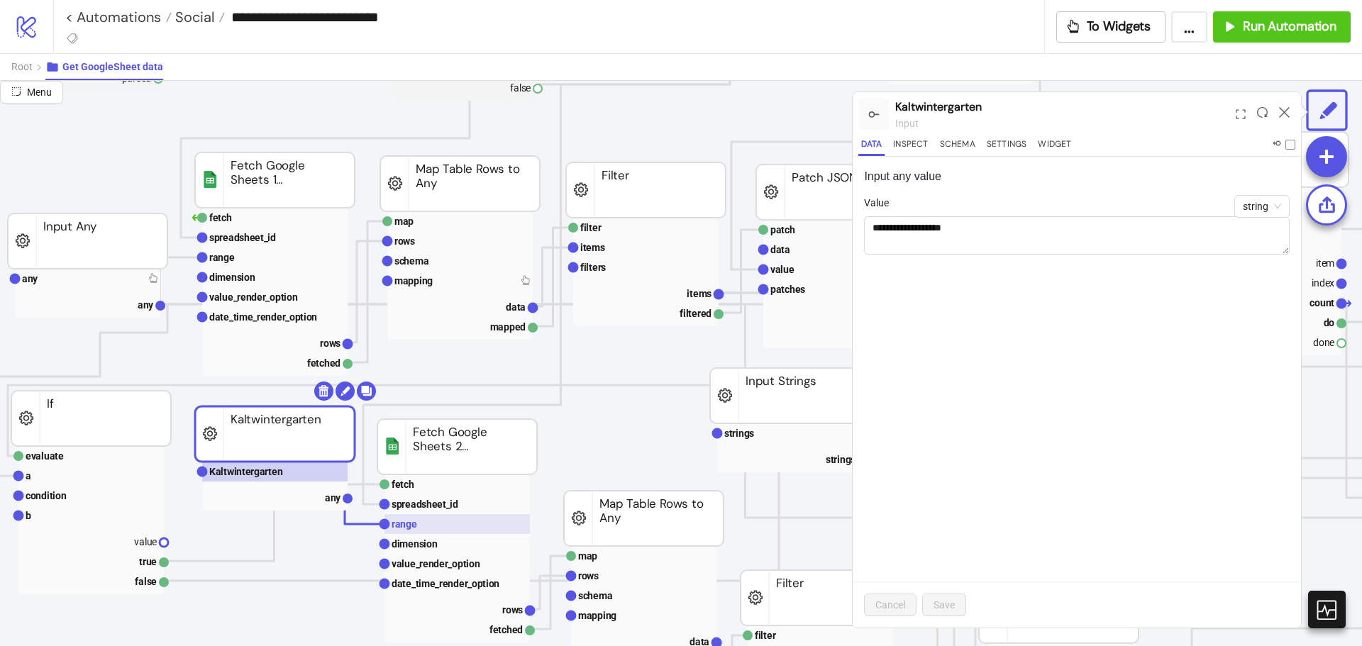
scroll to position [200, 0]
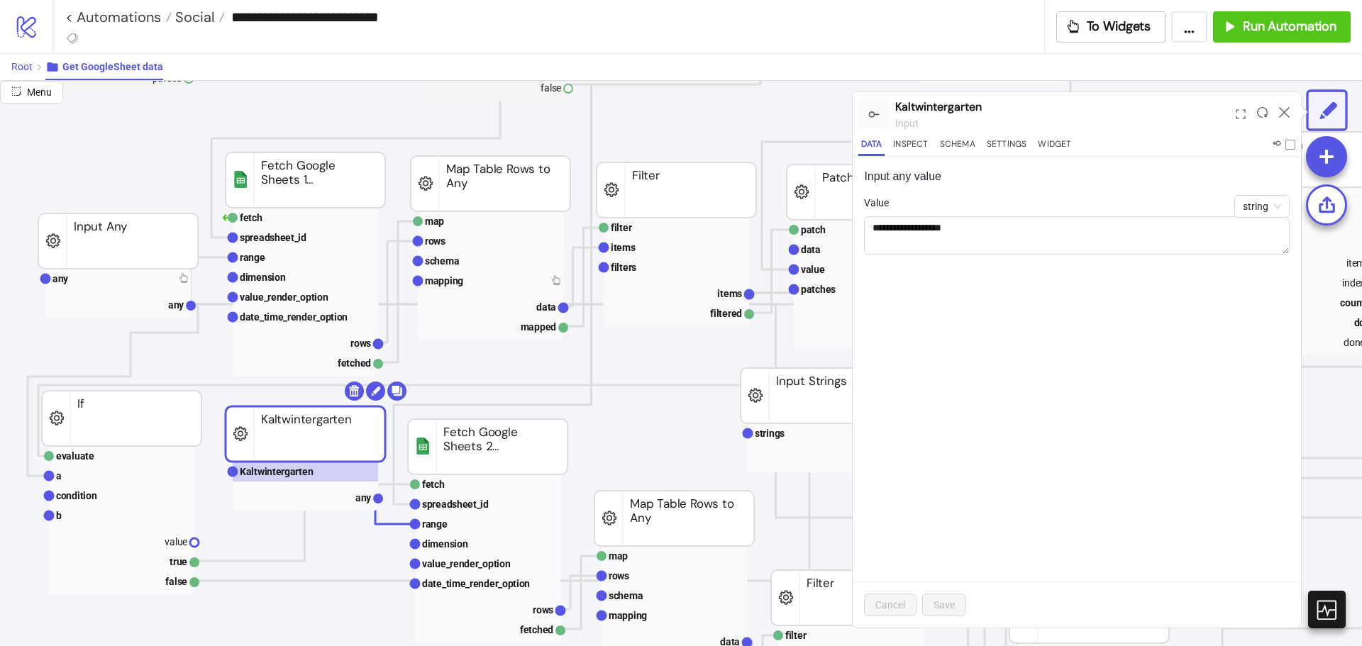
click at [31, 66] on span "Root" at bounding box center [21, 66] width 21 height 11
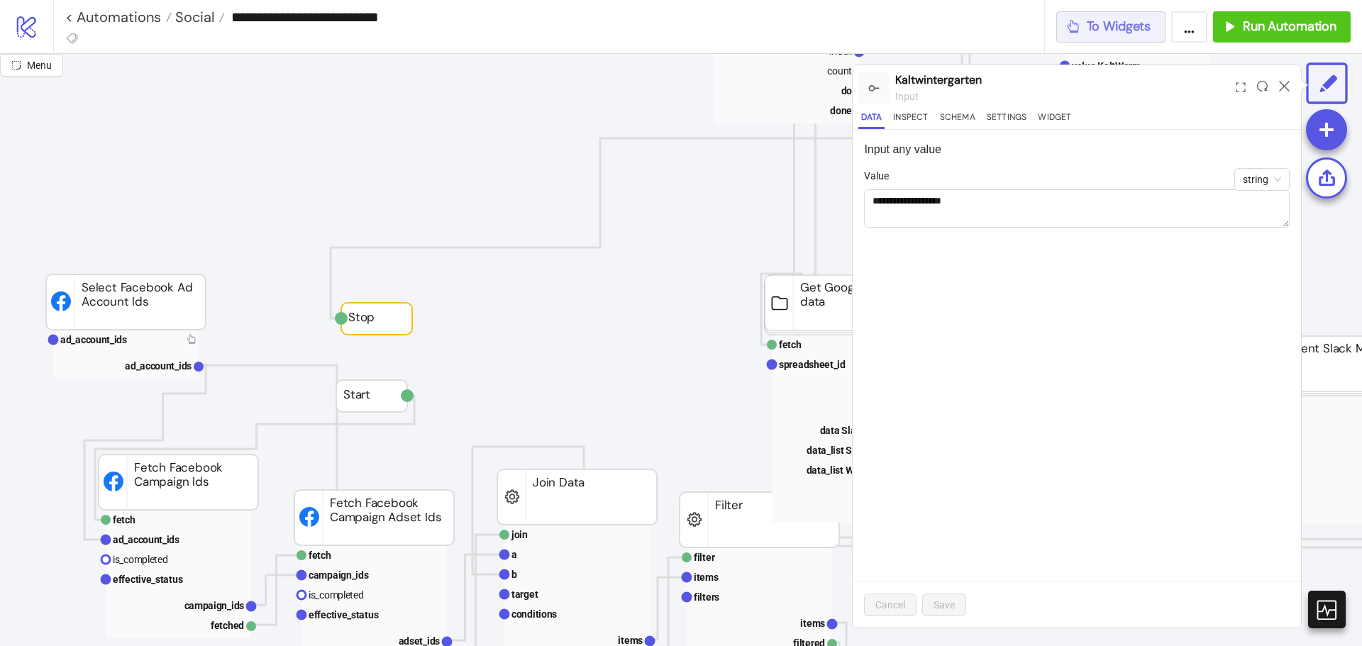
click at [1148, 36] on button "To Widgets" at bounding box center [1112, 26] width 110 height 31
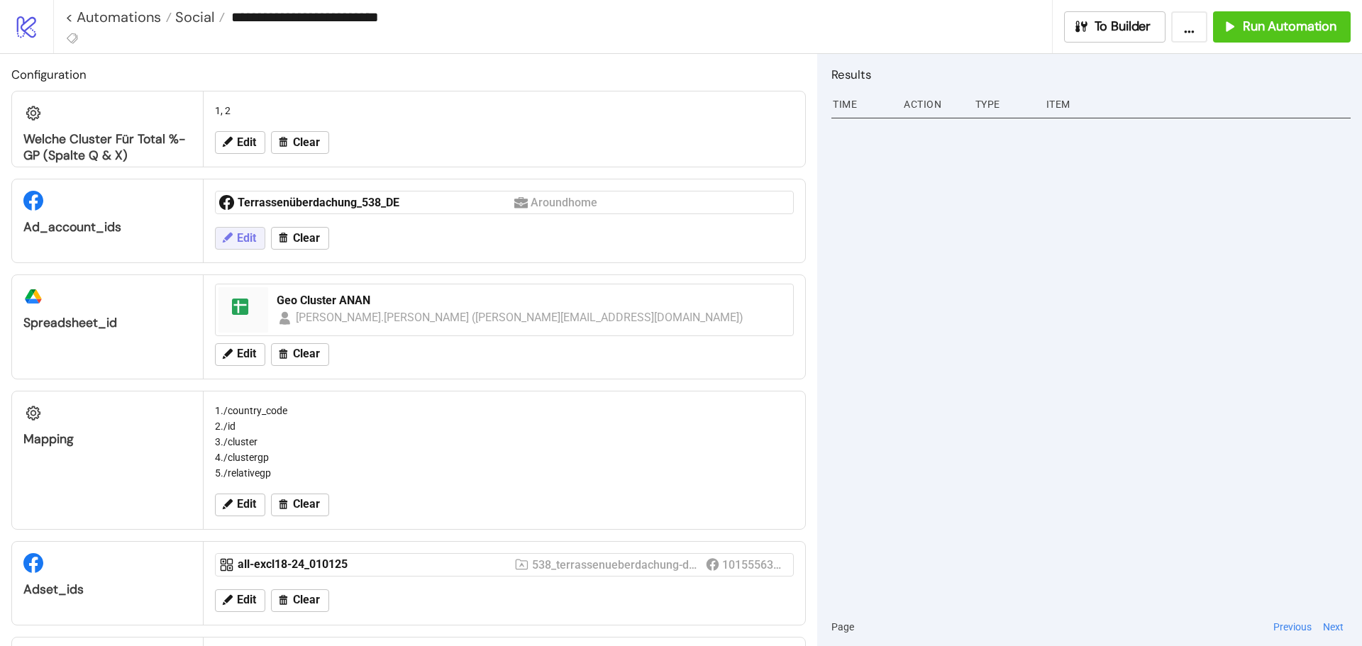
click at [250, 235] on span "Edit" at bounding box center [246, 238] width 19 height 13
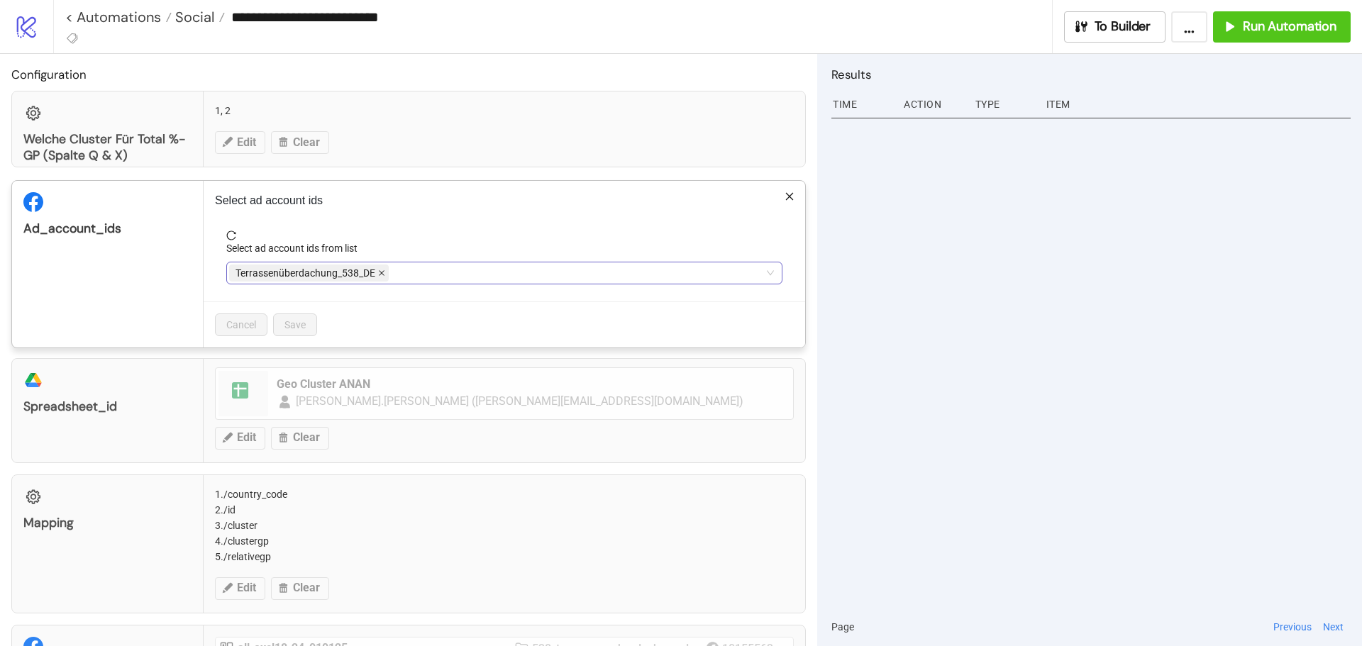
click at [380, 275] on icon "close" at bounding box center [381, 273] width 7 height 7
click at [380, 275] on div at bounding box center [497, 273] width 536 height 20
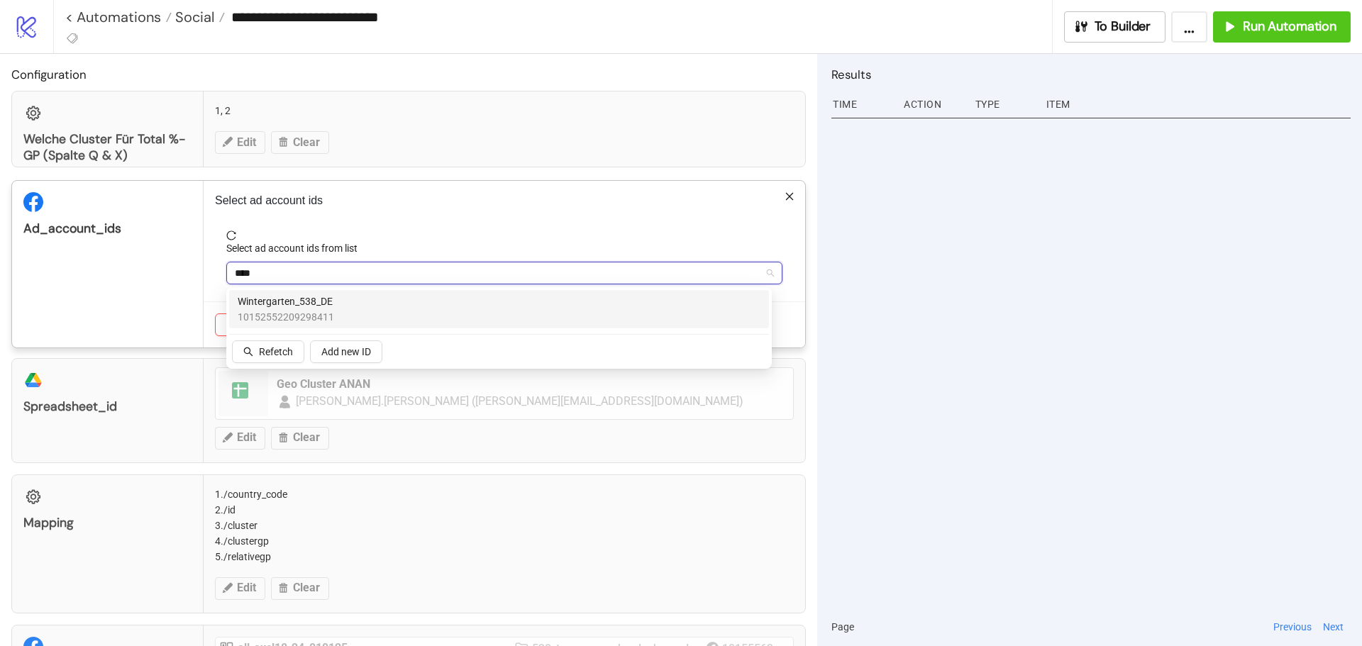
type input "*****"
click at [352, 311] on div "Wintergarten_538_DE 10152552209298411" at bounding box center [499, 309] width 523 height 31
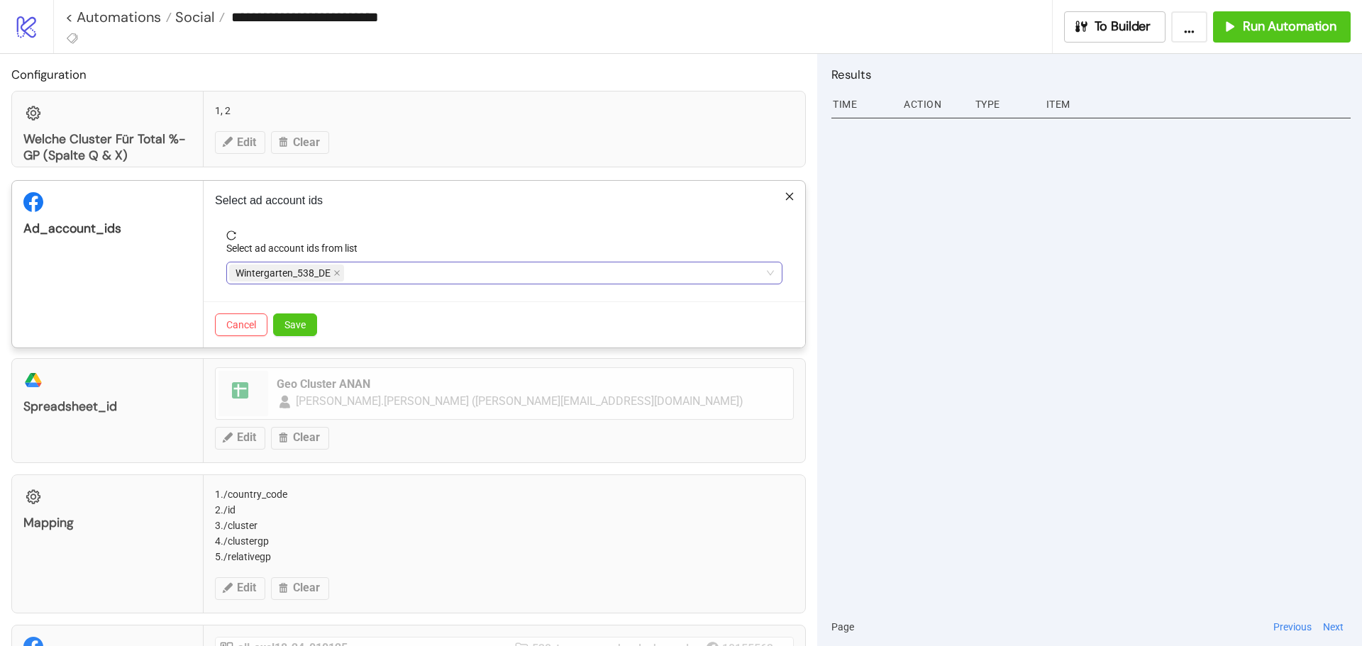
click at [417, 239] on span "reload" at bounding box center [504, 236] width 556 height 10
click at [305, 320] on span "Save" at bounding box center [295, 324] width 21 height 11
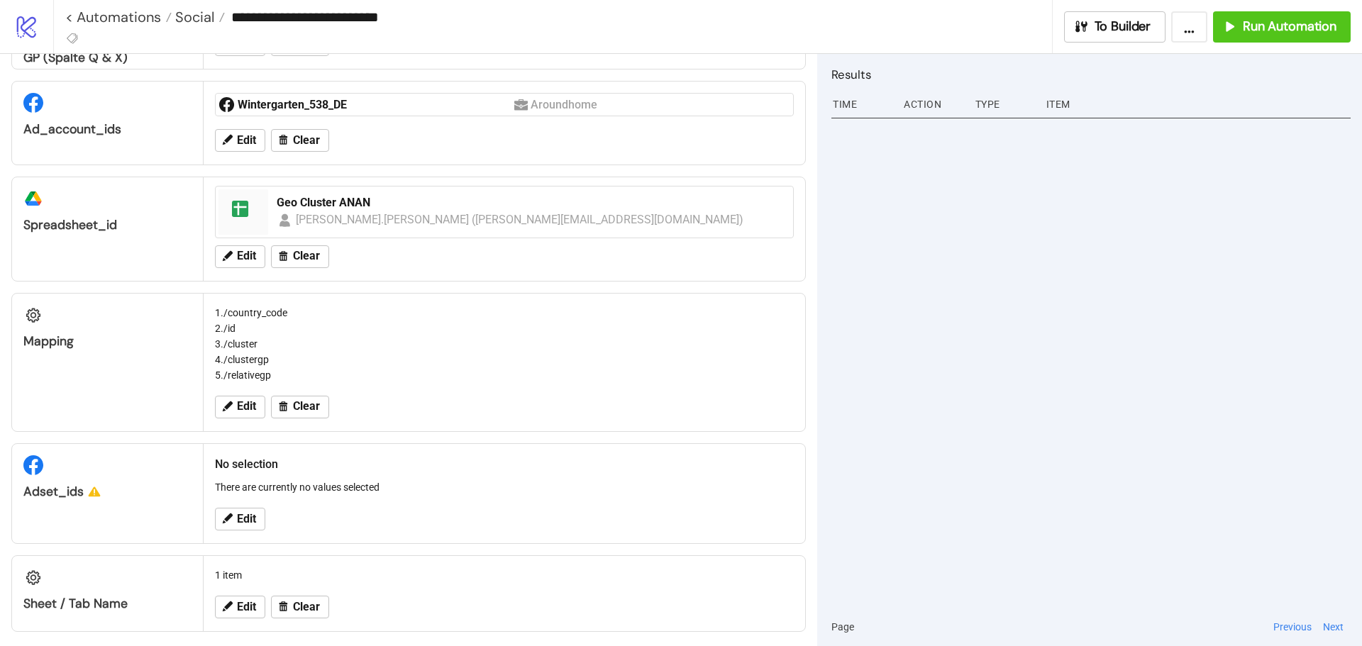
scroll to position [106, 0]
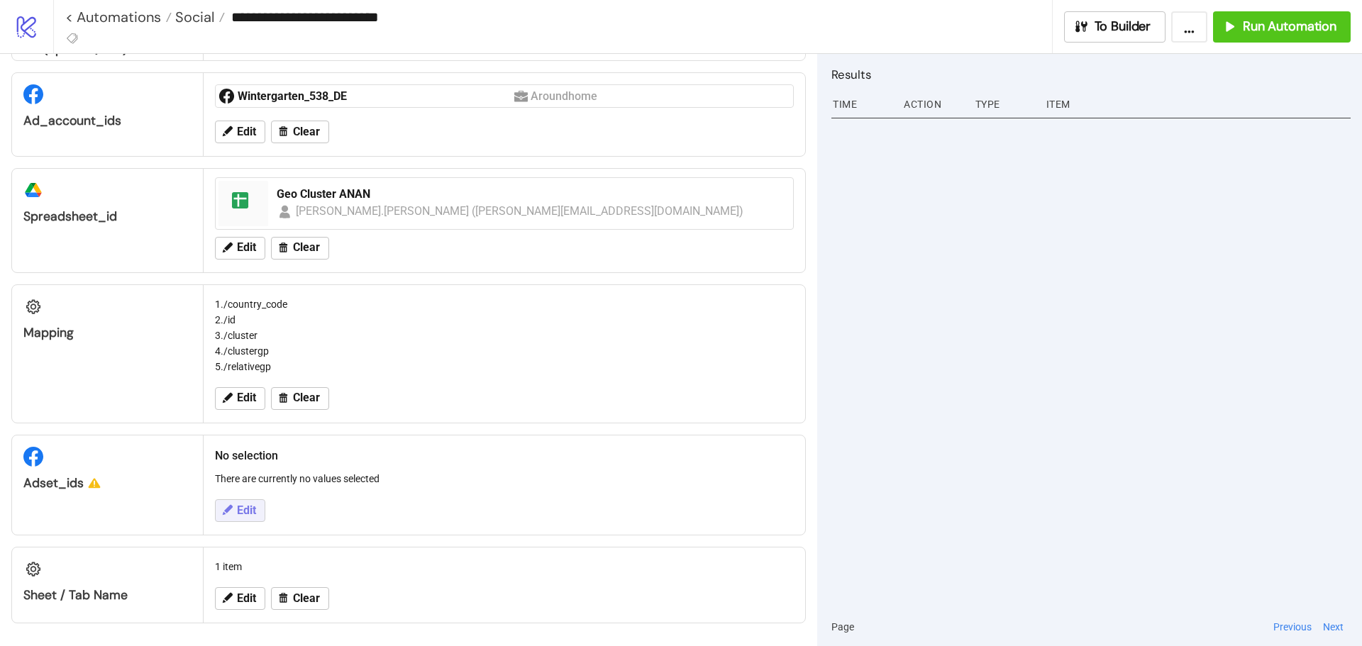
click at [238, 512] on span "Edit" at bounding box center [246, 510] width 19 height 13
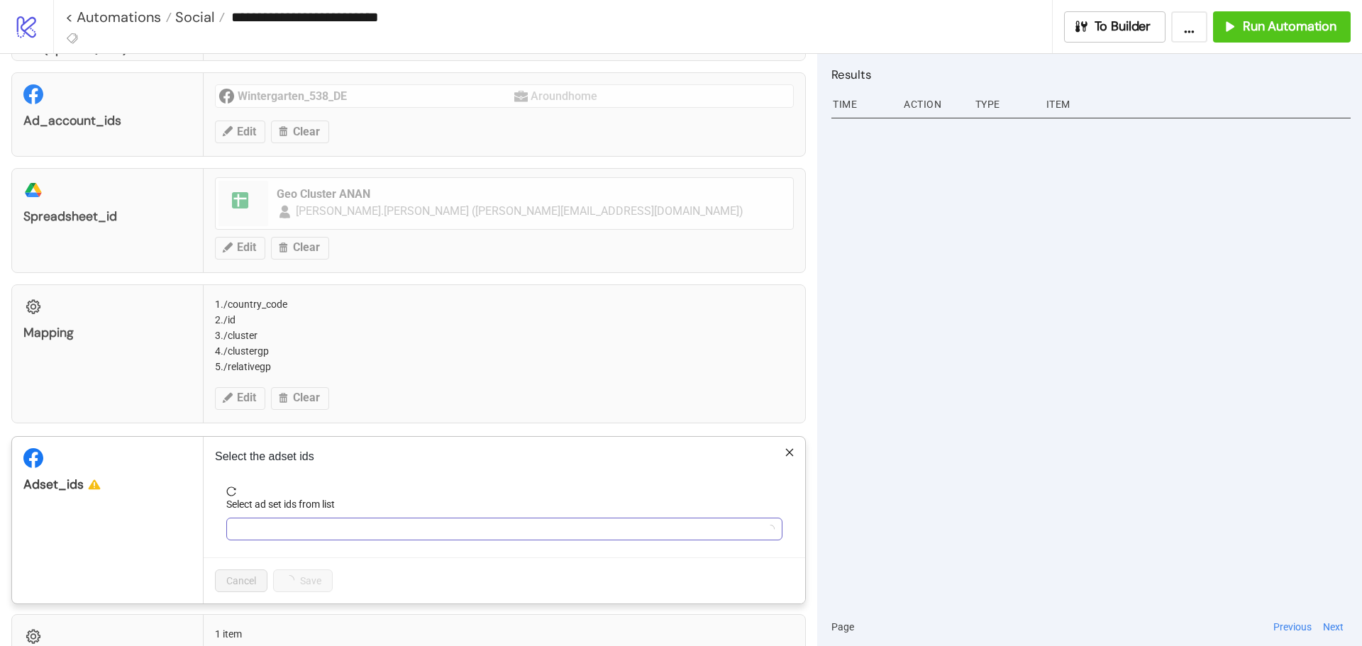
click at [258, 529] on div at bounding box center [497, 529] width 536 height 20
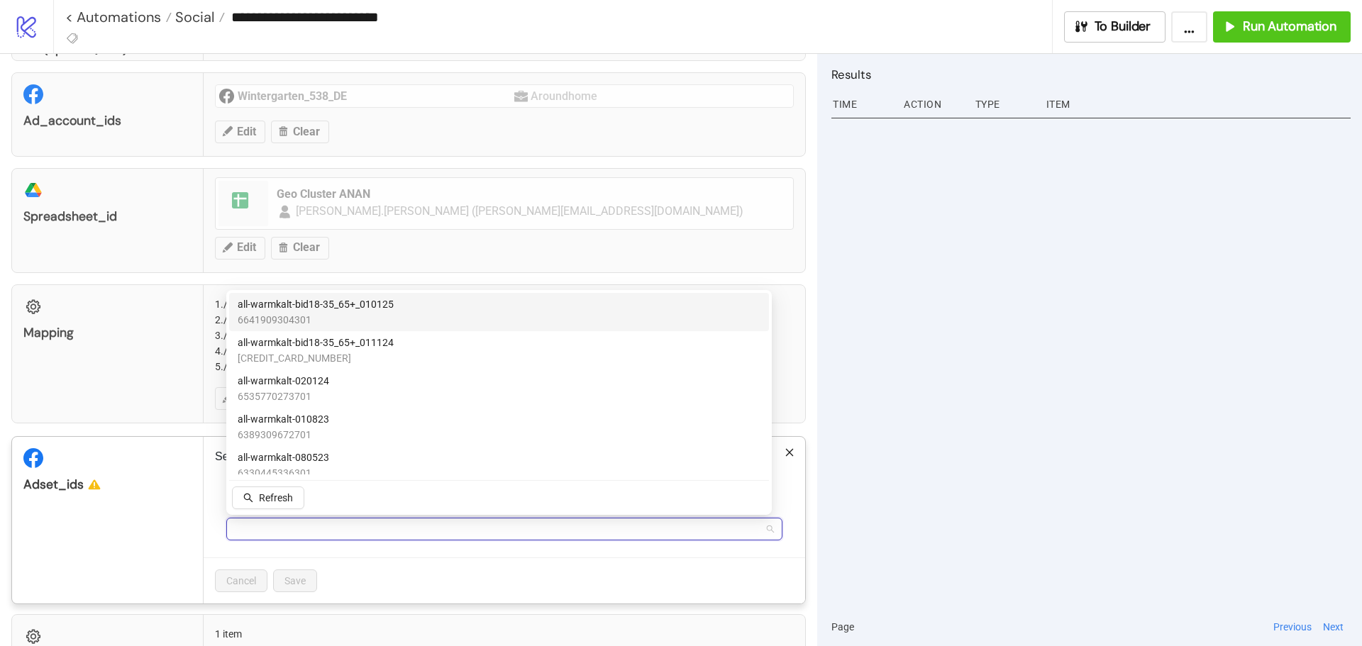
click at [349, 318] on span "6641909304301" at bounding box center [316, 320] width 156 height 16
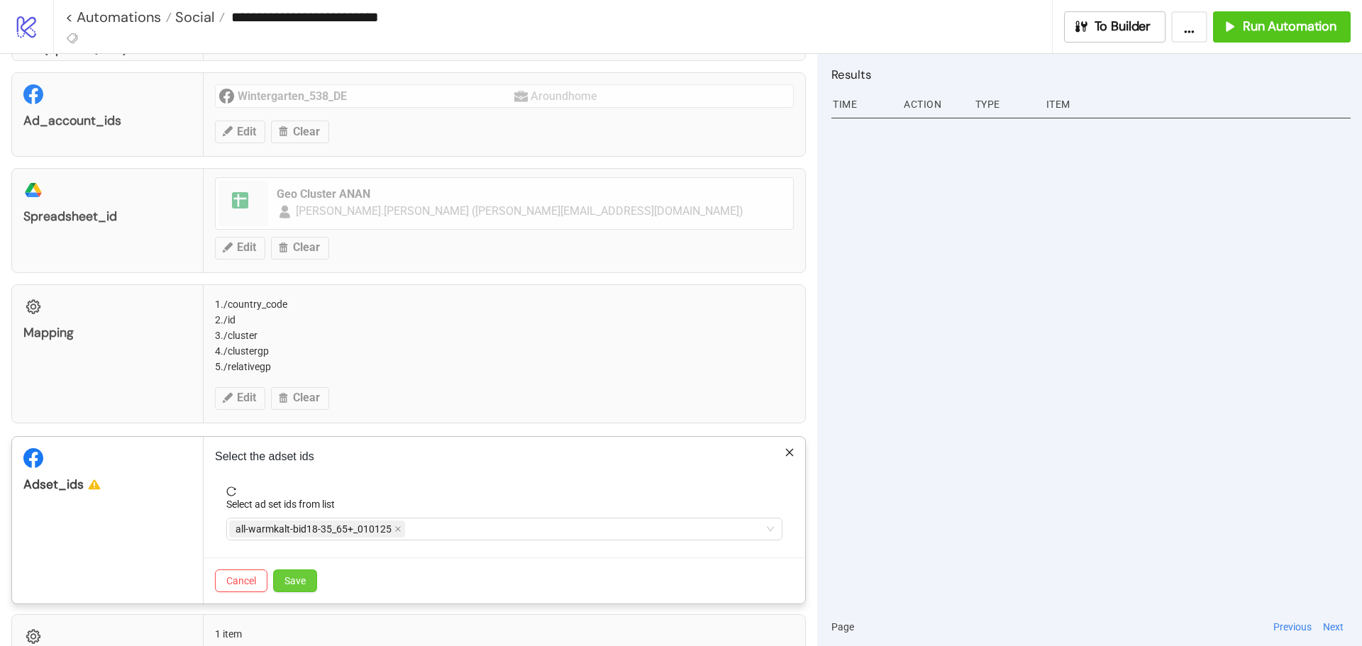
click at [304, 575] on span "Save" at bounding box center [295, 580] width 21 height 11
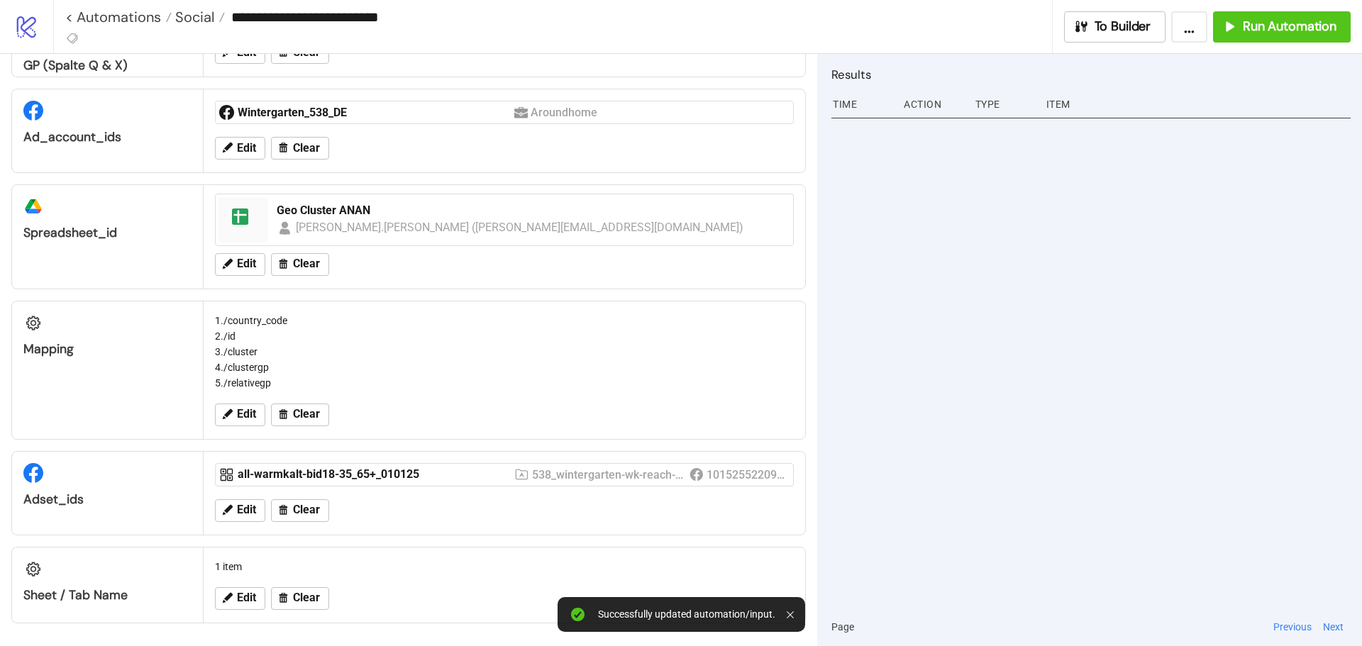
scroll to position [90, 0]
click at [238, 597] on span "Edit" at bounding box center [246, 598] width 19 height 13
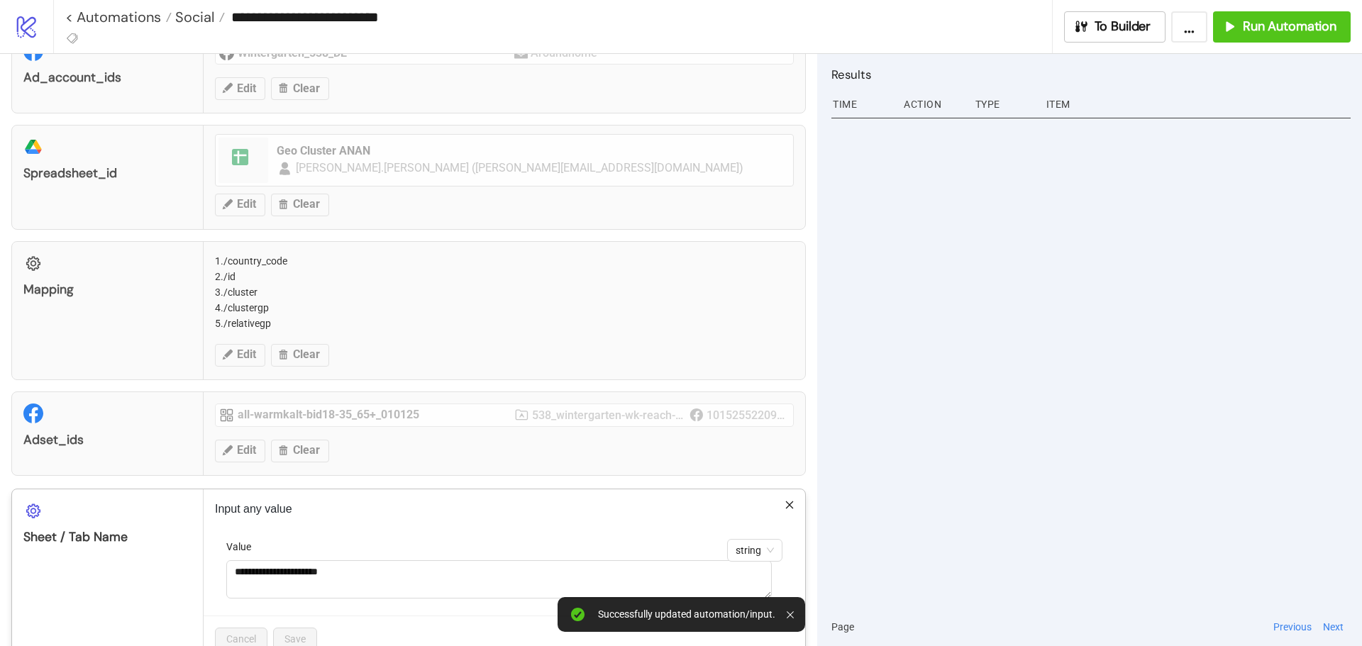
scroll to position [150, 0]
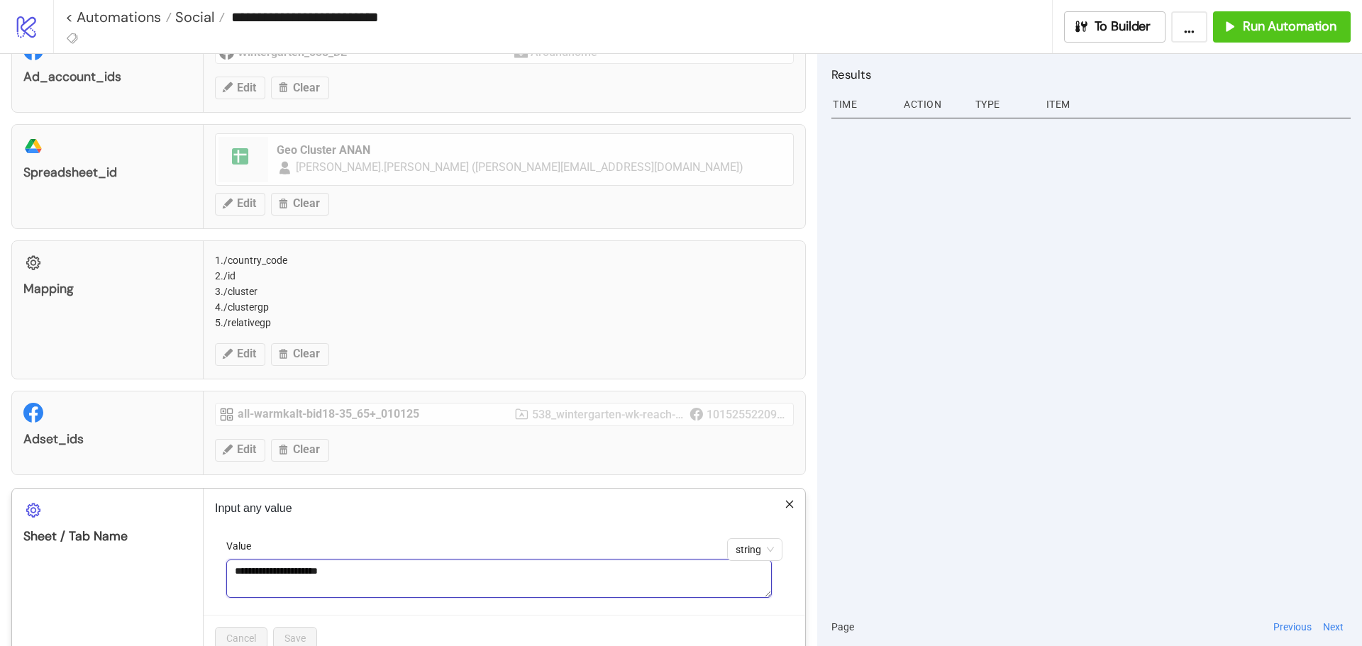
click at [270, 571] on textarea "**********" at bounding box center [499, 579] width 546 height 38
paste textarea
type textarea "**********"
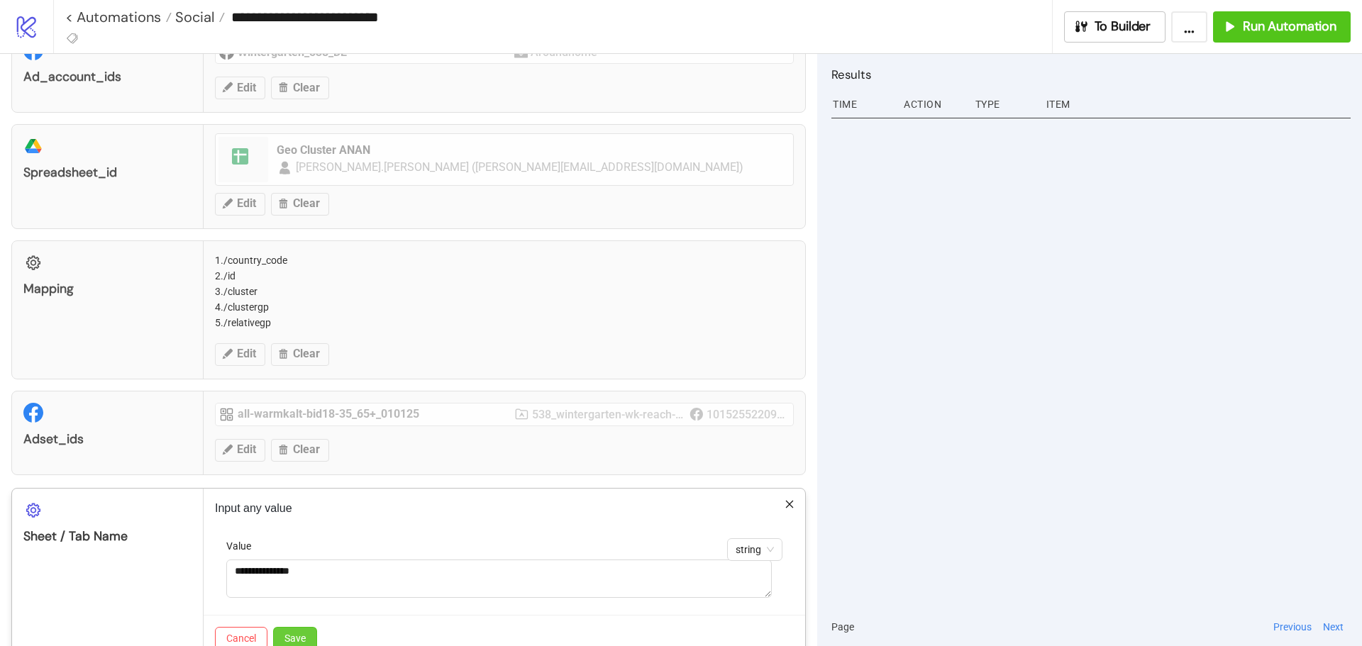
click at [290, 633] on span "Save" at bounding box center [295, 638] width 21 height 11
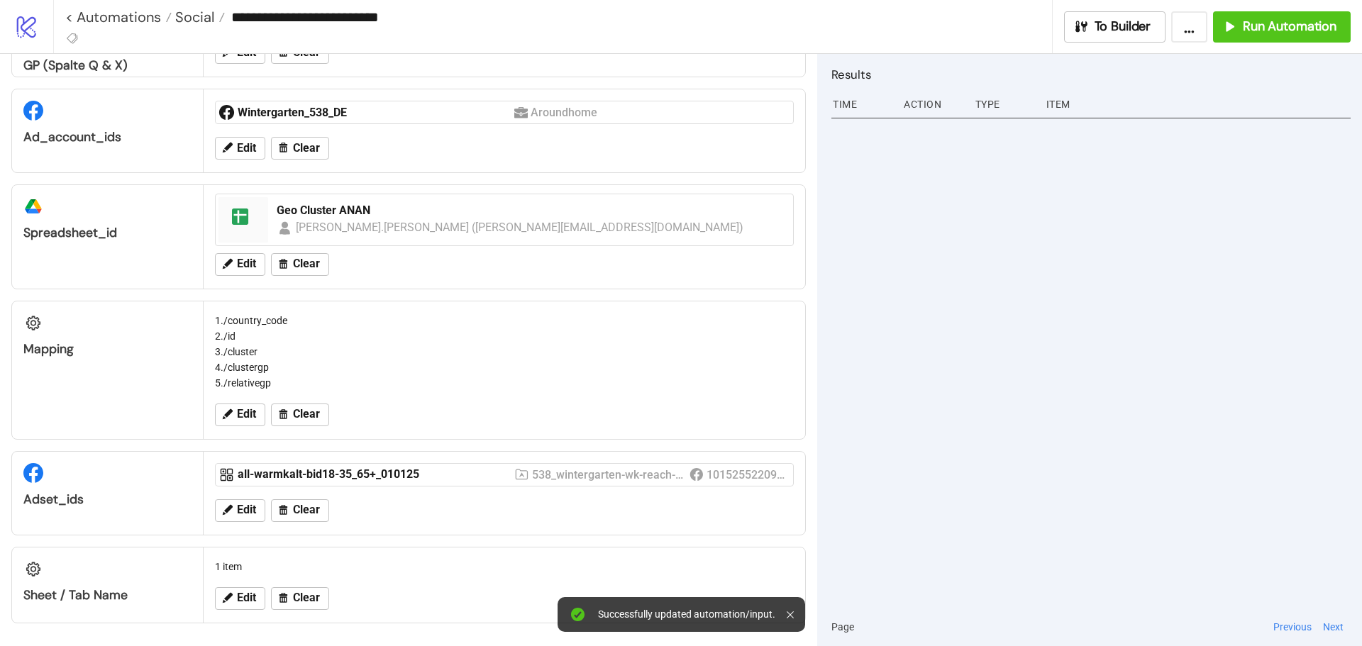
click at [788, 615] on icon at bounding box center [790, 615] width 7 height 7
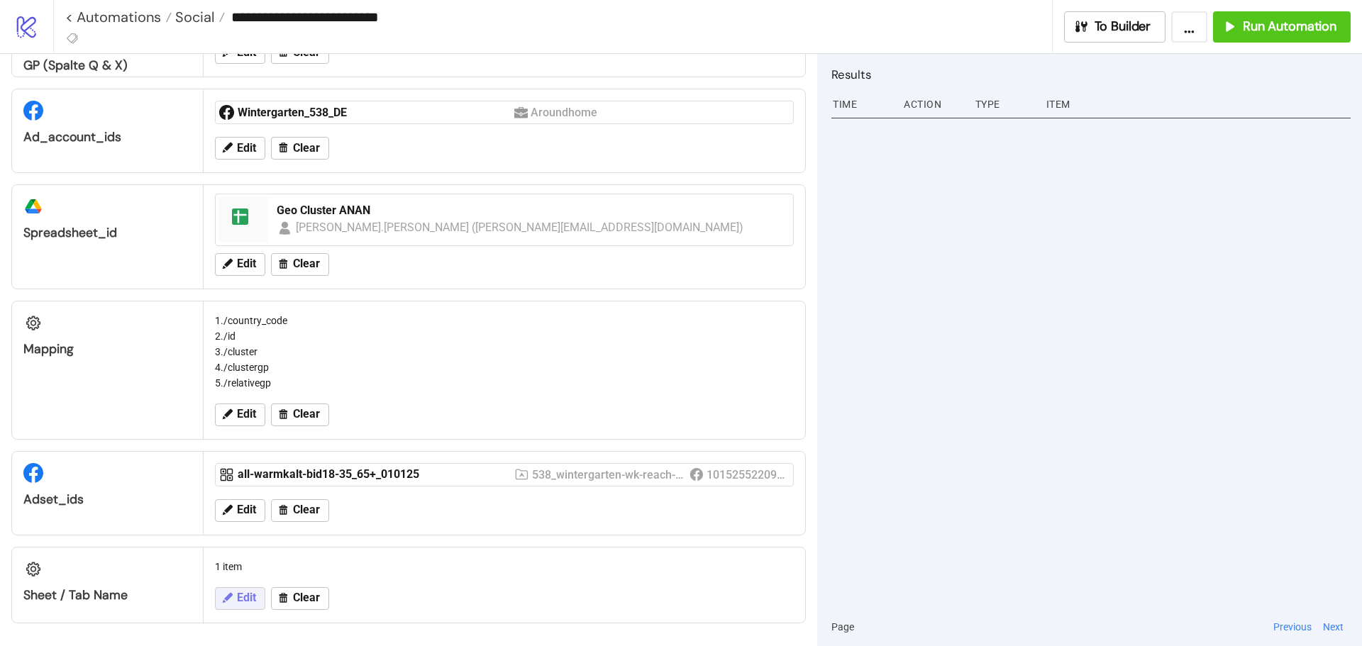
click at [247, 598] on span "Edit" at bounding box center [246, 598] width 19 height 13
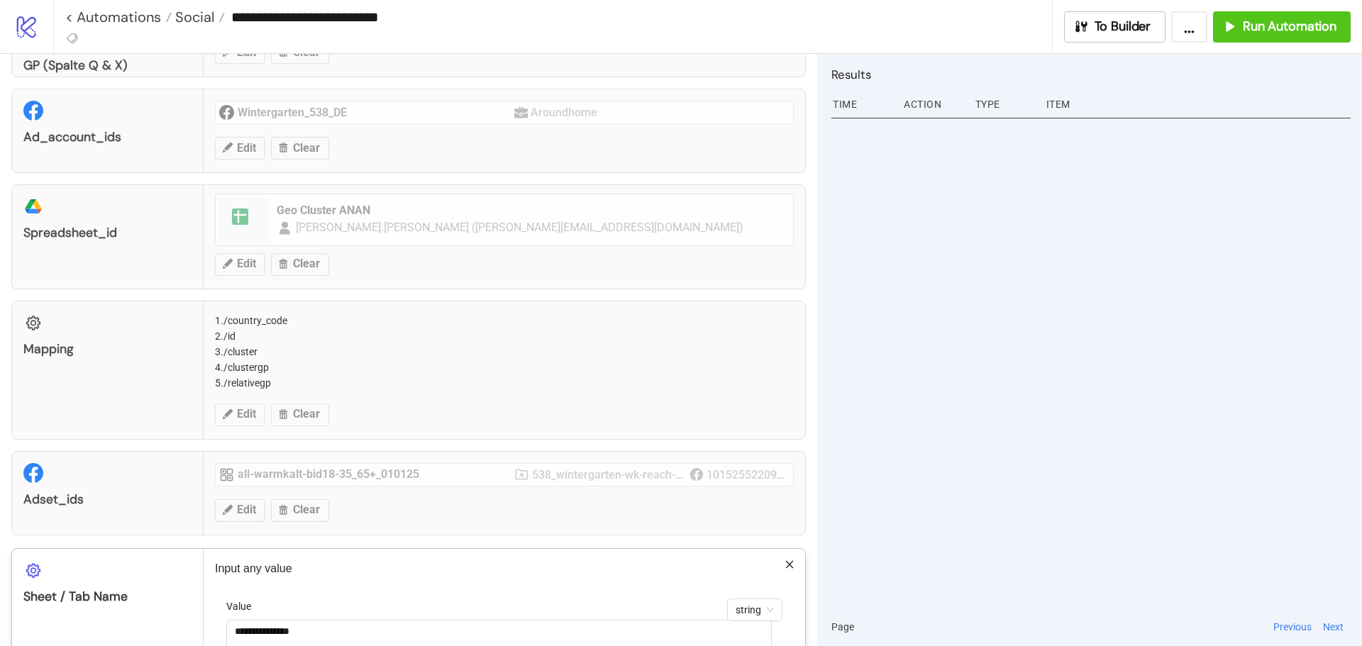
scroll to position [187, 0]
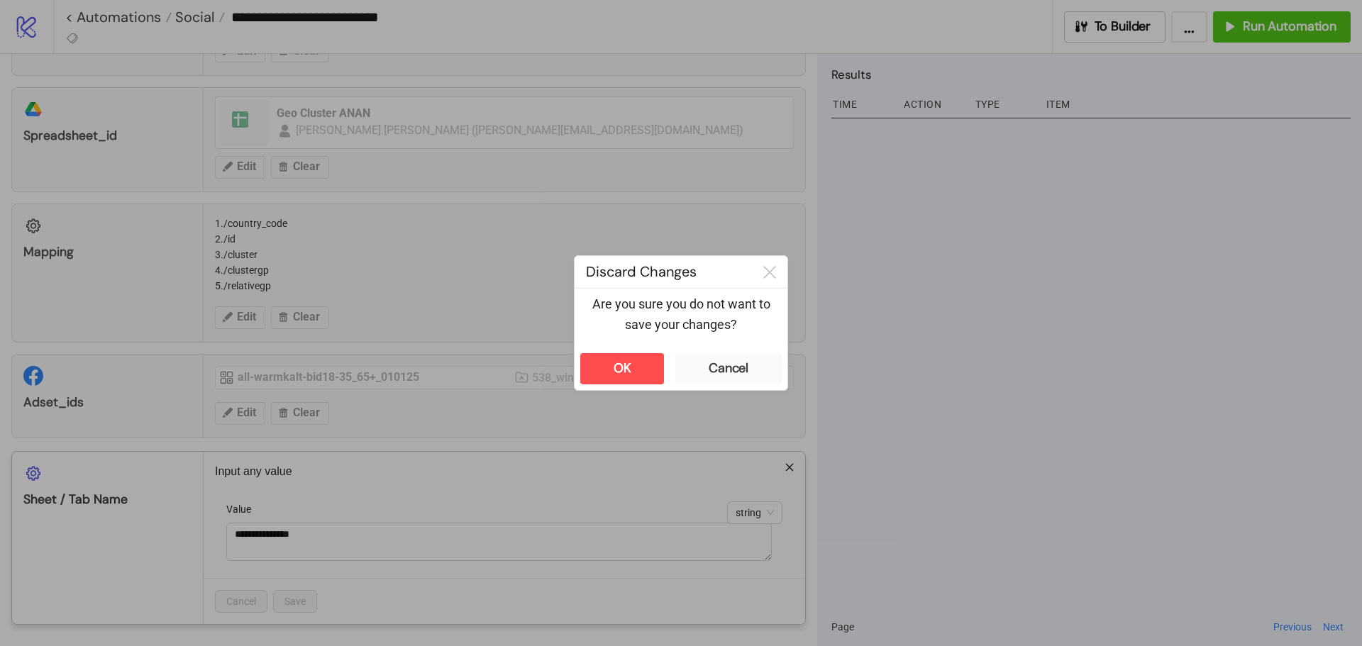
click at [623, 446] on div "**********" at bounding box center [681, 323] width 1362 height 646
click at [642, 366] on button "OK" at bounding box center [622, 368] width 84 height 31
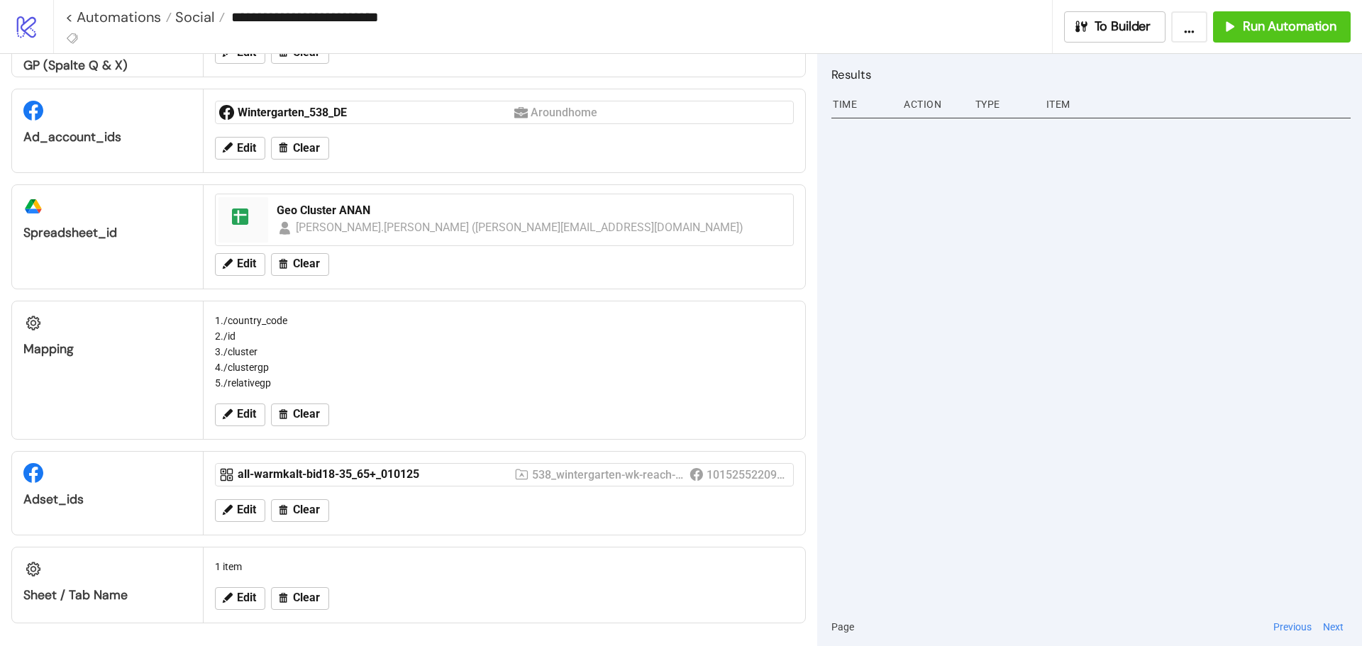
scroll to position [90, 0]
click at [238, 594] on span "Edit" at bounding box center [246, 598] width 19 height 13
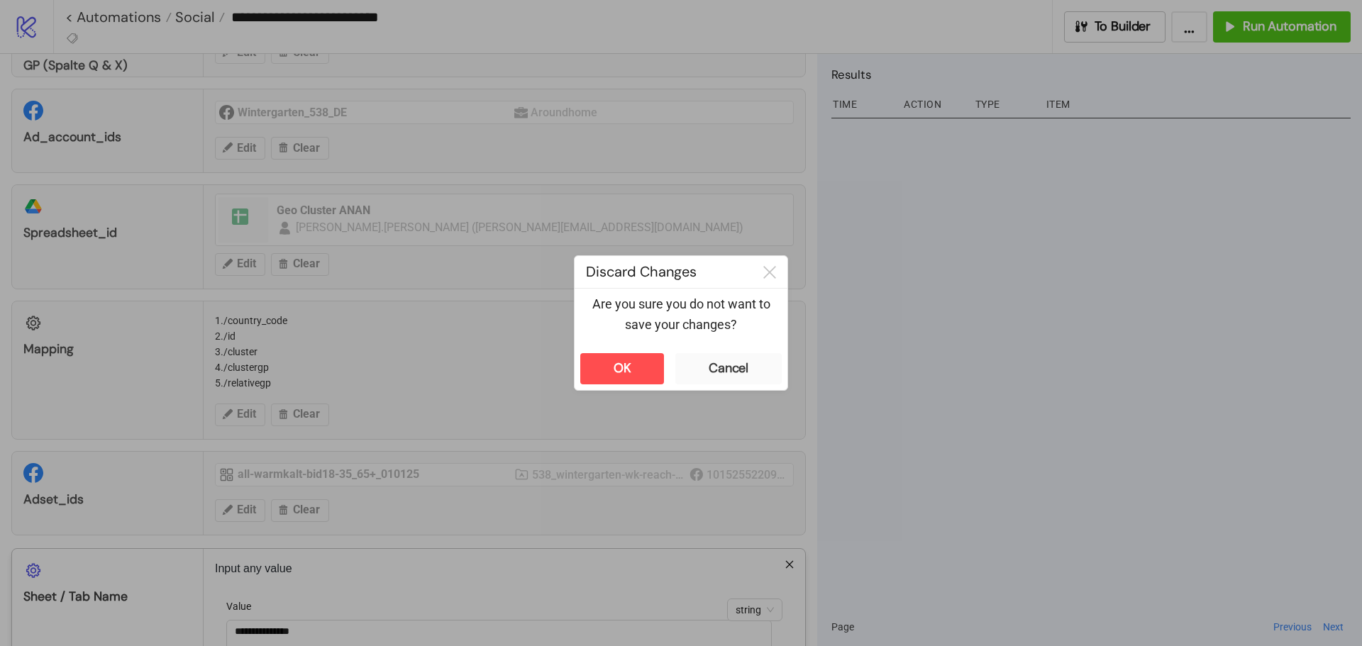
click at [185, 556] on div "**********" at bounding box center [681, 323] width 1362 height 646
click at [631, 368] on button "OK" at bounding box center [622, 368] width 84 height 31
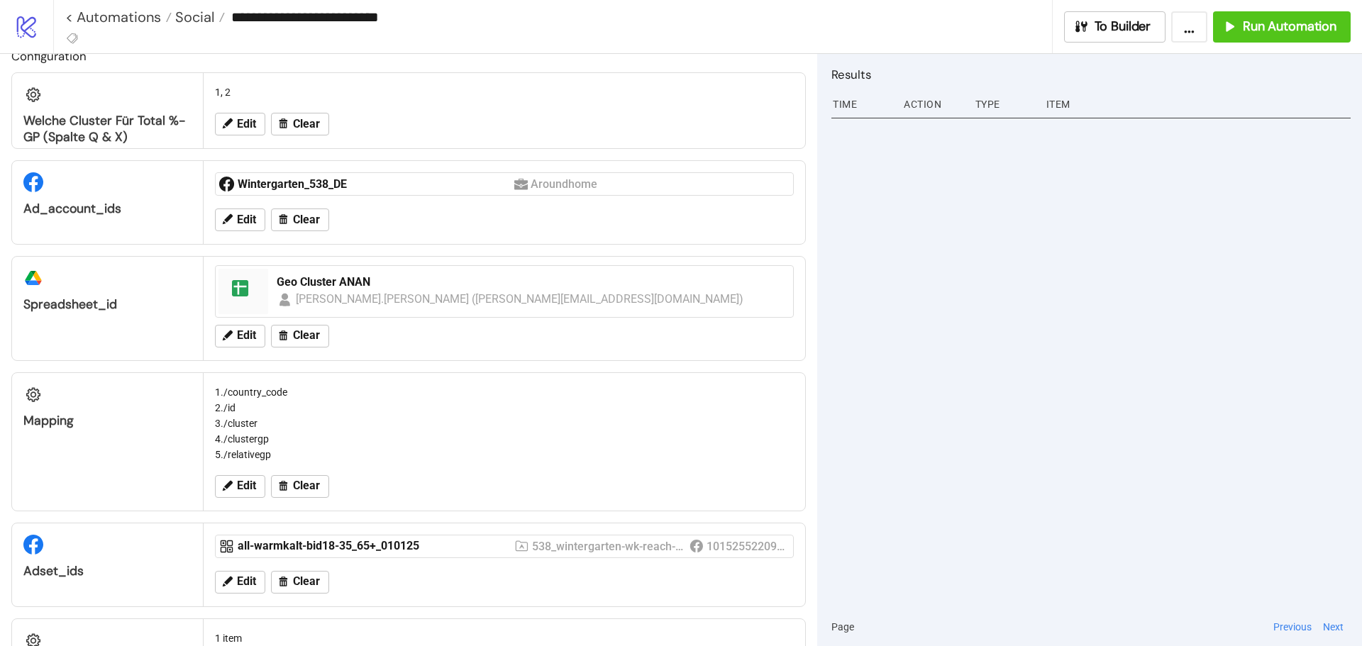
scroll to position [0, 0]
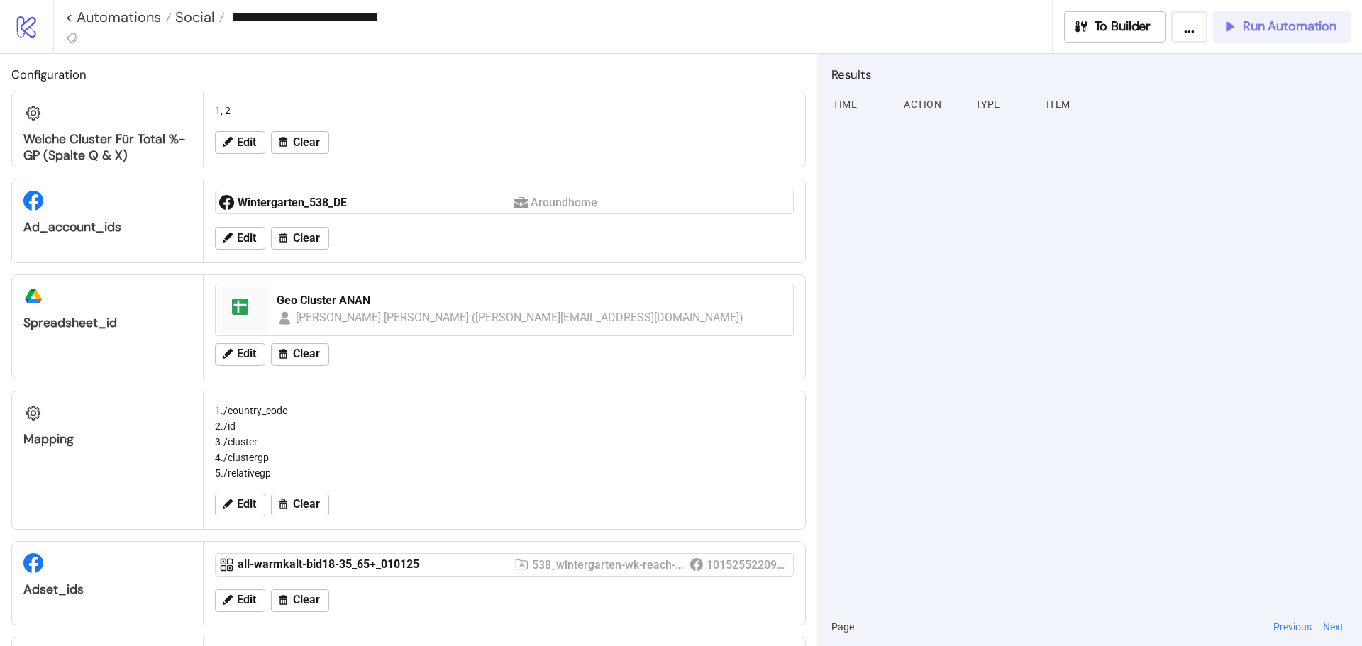
click at [1235, 28] on icon "button" at bounding box center [1230, 26] width 16 height 16
click at [1118, 35] on button "To Builder" at bounding box center [1115, 26] width 102 height 31
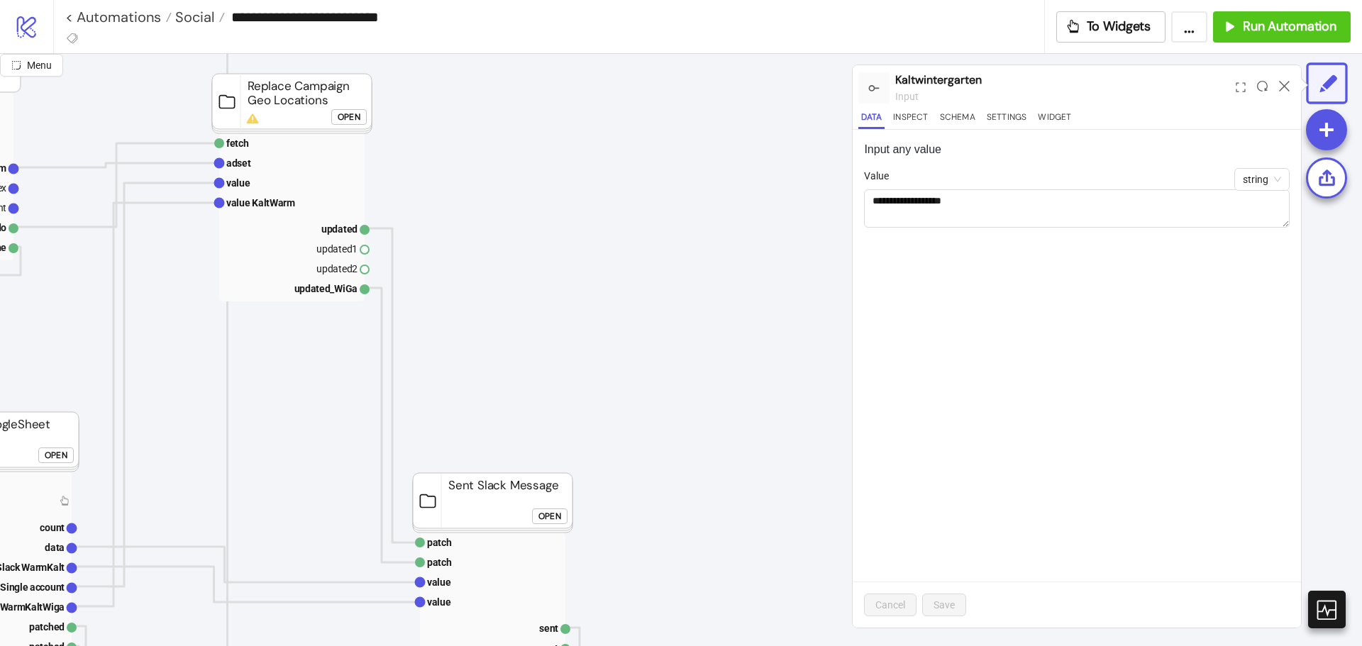
scroll to position [62, 846]
click at [345, 114] on div "Open" at bounding box center [349, 119] width 23 height 16
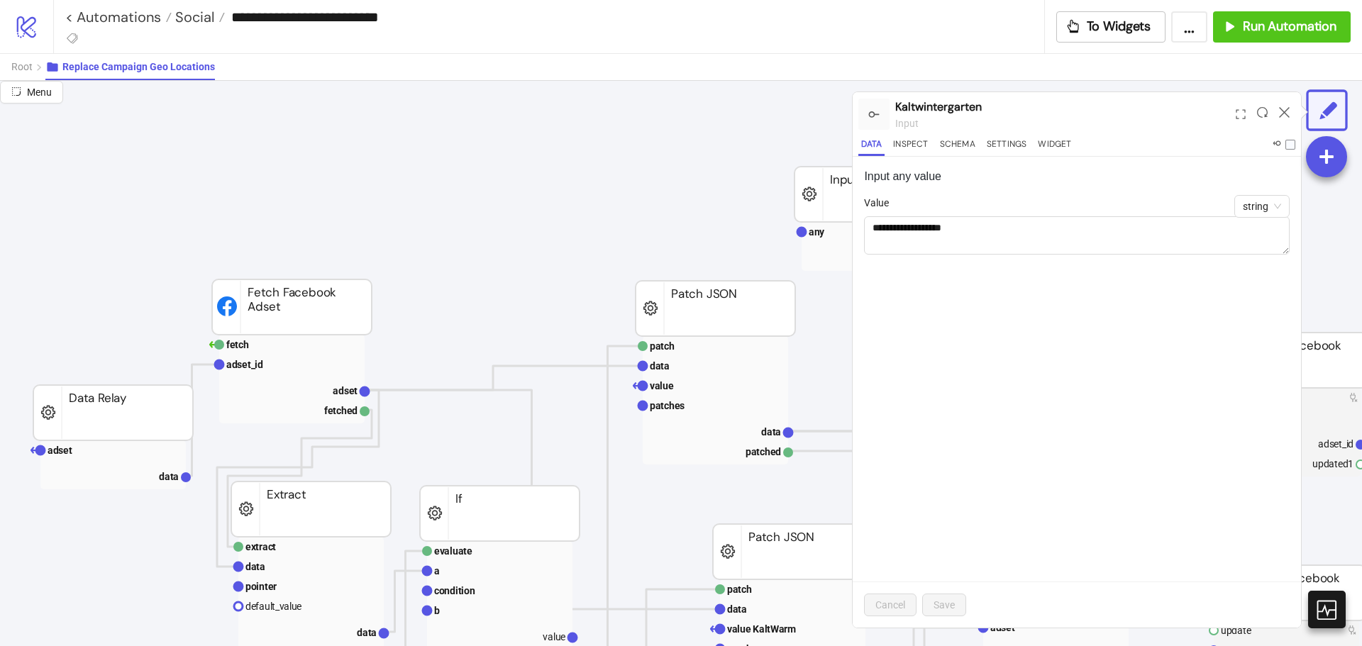
scroll to position [87, 1]
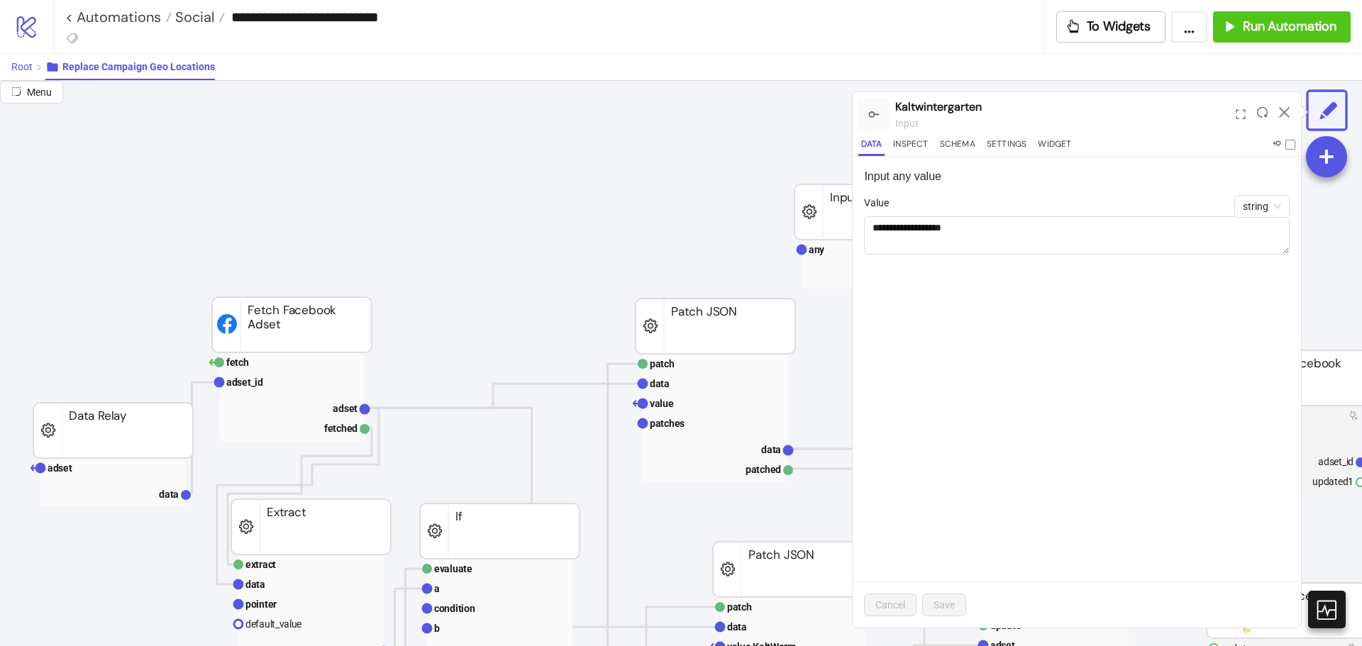
click at [20, 70] on span "Root" at bounding box center [21, 66] width 21 height 11
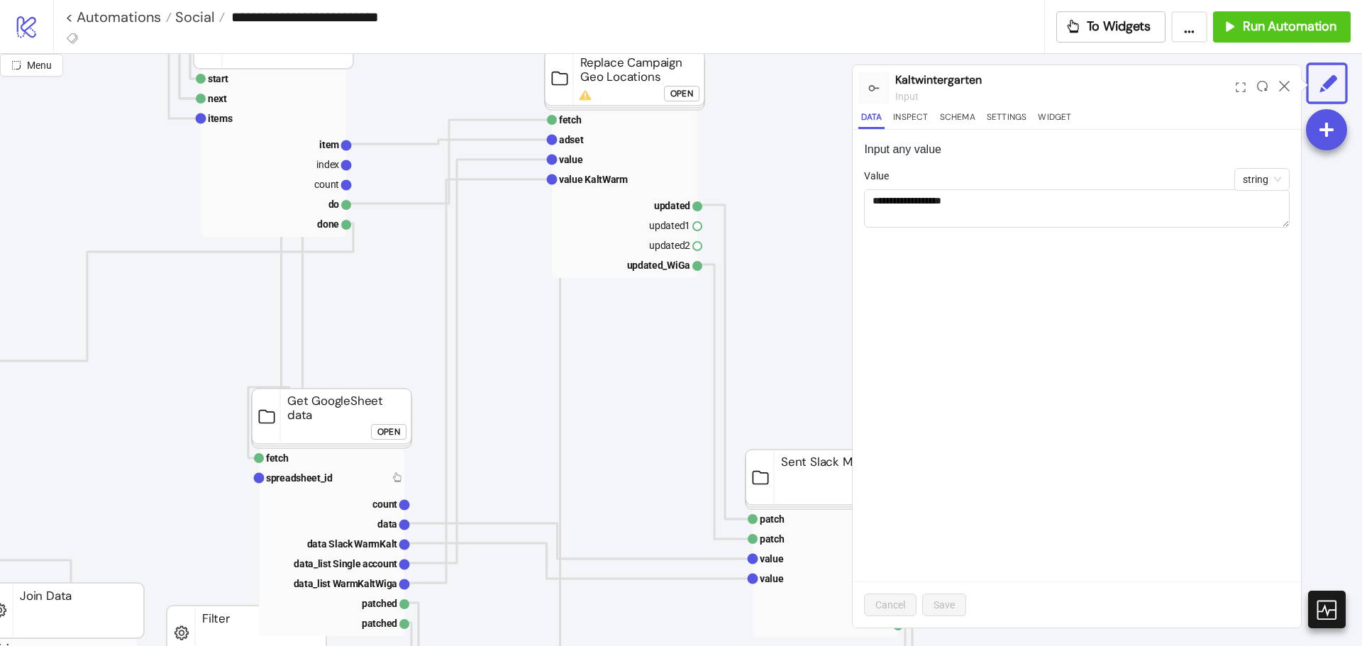
scroll to position [87, 561]
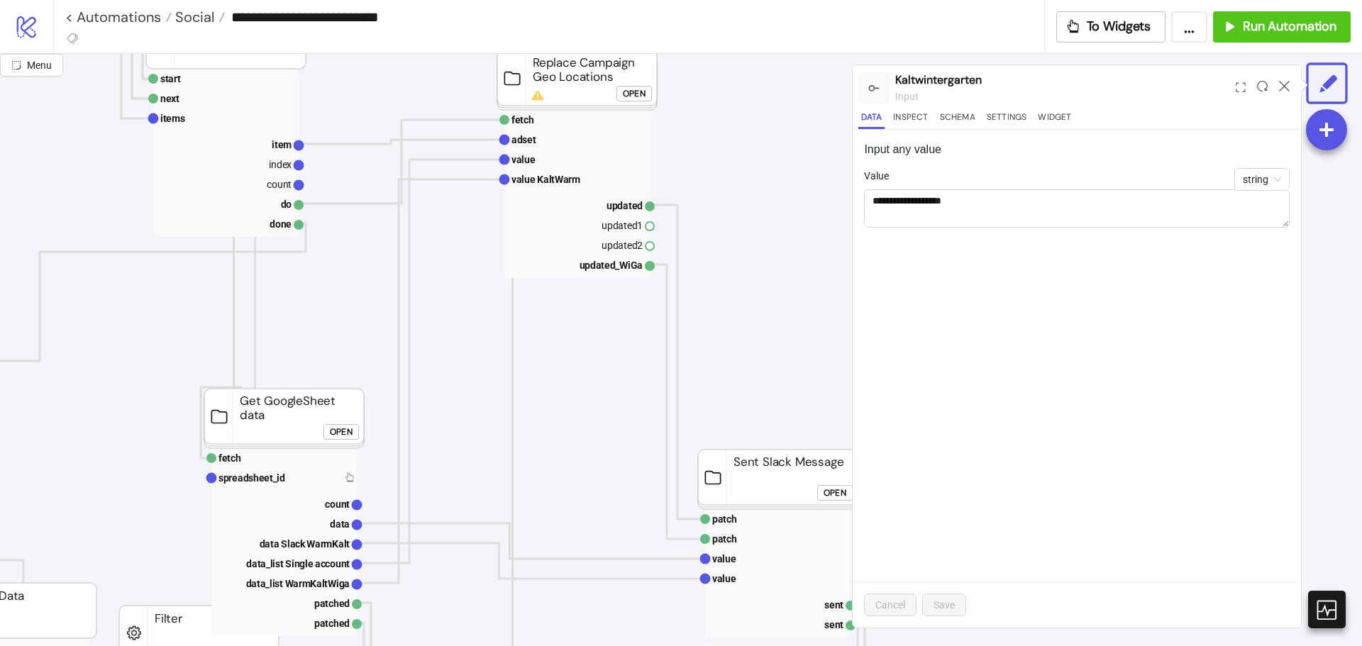
click at [345, 439] on div "Open" at bounding box center [341, 432] width 23 height 16
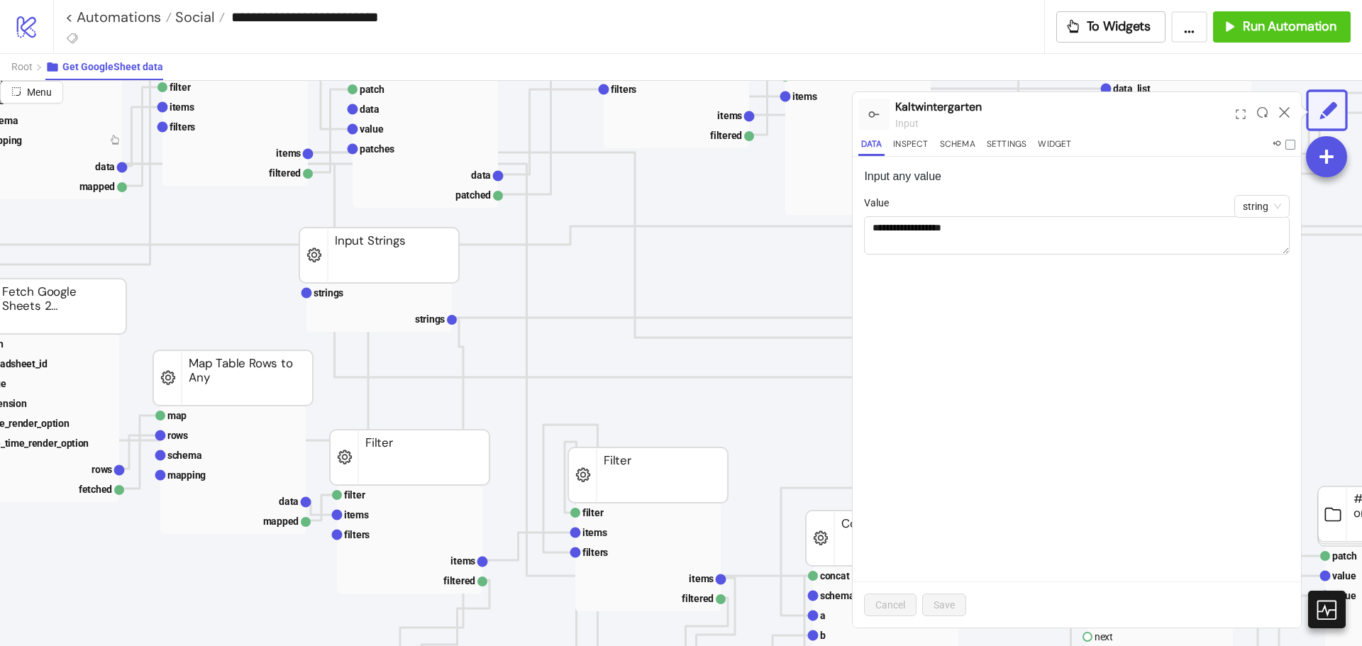
scroll to position [339, 441]
click at [360, 302] on rect at bounding box center [379, 295] width 145 height 20
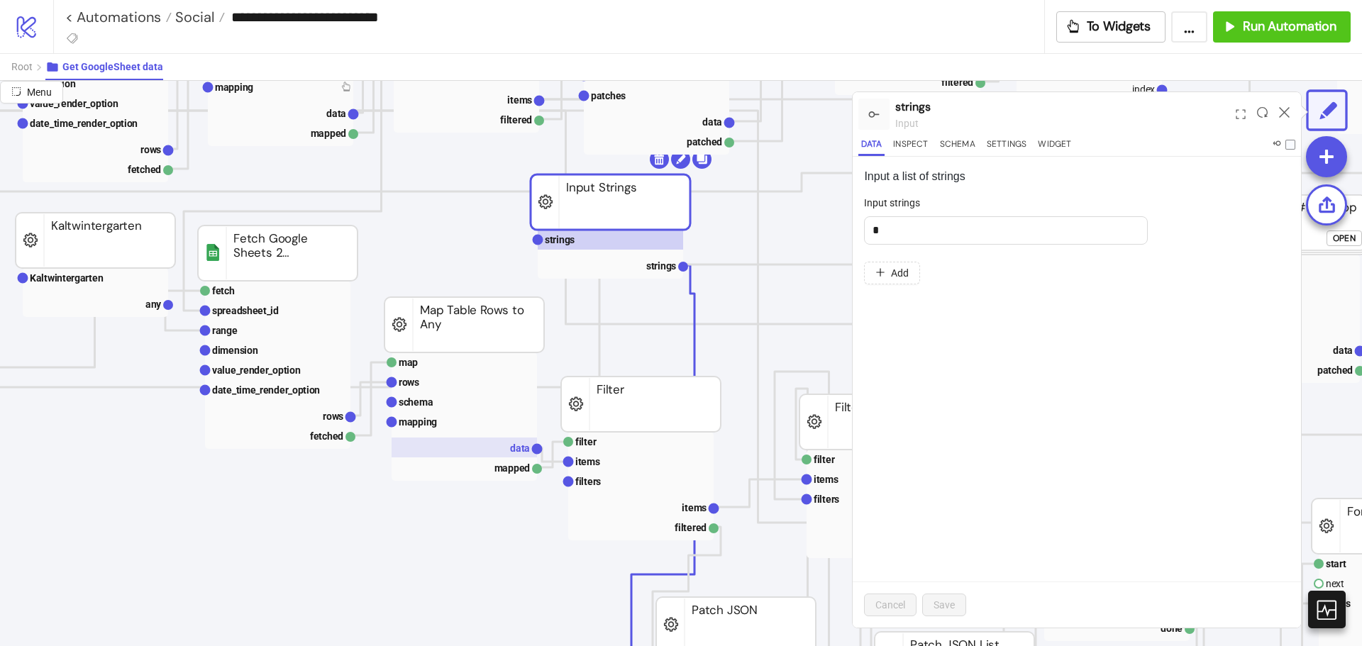
scroll to position [392, 191]
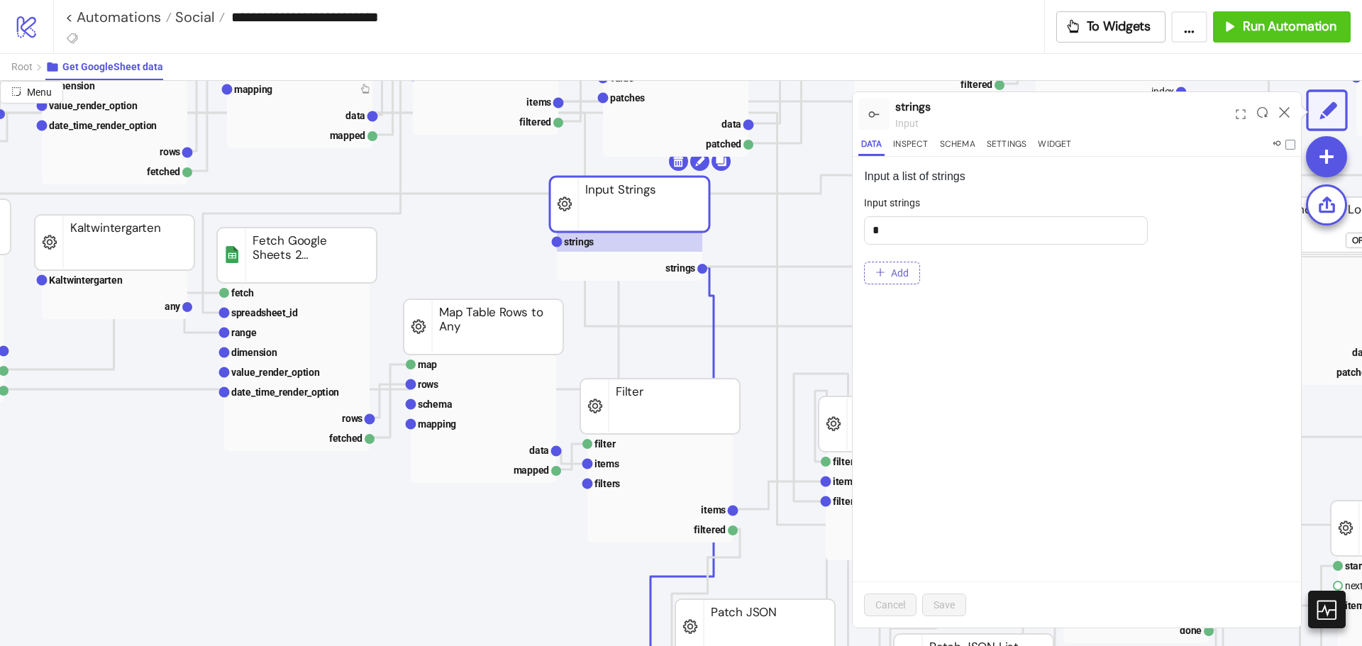
click at [878, 281] on button "Add" at bounding box center [892, 273] width 56 height 23
click at [884, 275] on input "text" at bounding box center [1006, 276] width 284 height 28
type input "*"
click at [889, 322] on button "Add" at bounding box center [892, 318] width 56 height 23
click at [889, 322] on input "text" at bounding box center [1006, 321] width 284 height 28
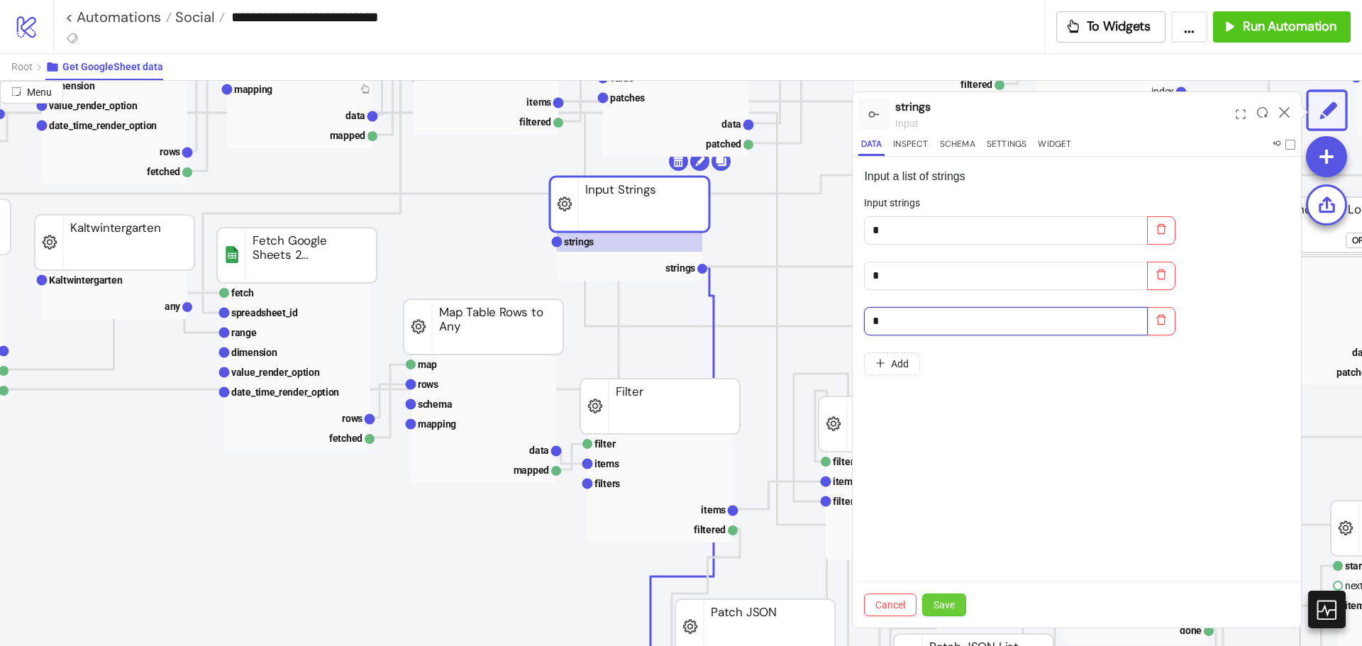
type input "*"
click at [944, 600] on span "Save" at bounding box center [944, 605] width 21 height 11
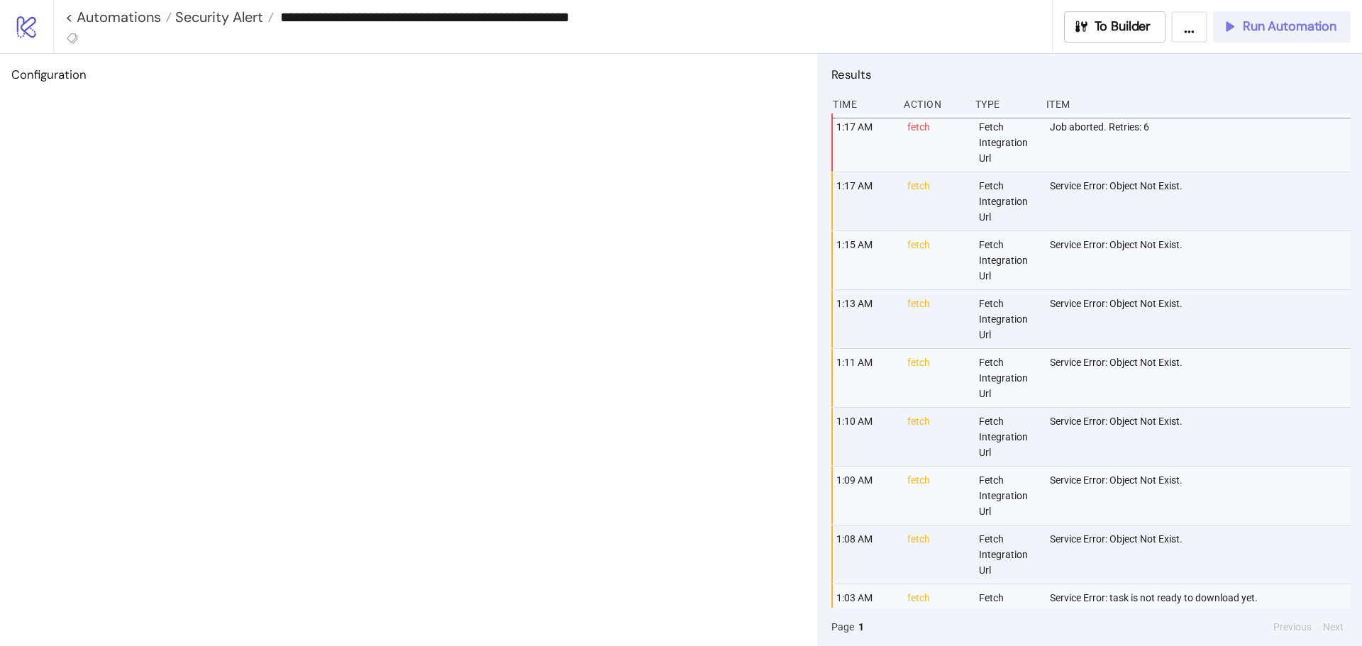
click at [1252, 25] on span "Run Automation" at bounding box center [1290, 26] width 94 height 16
